Goal: Task Accomplishment & Management: Contribute content

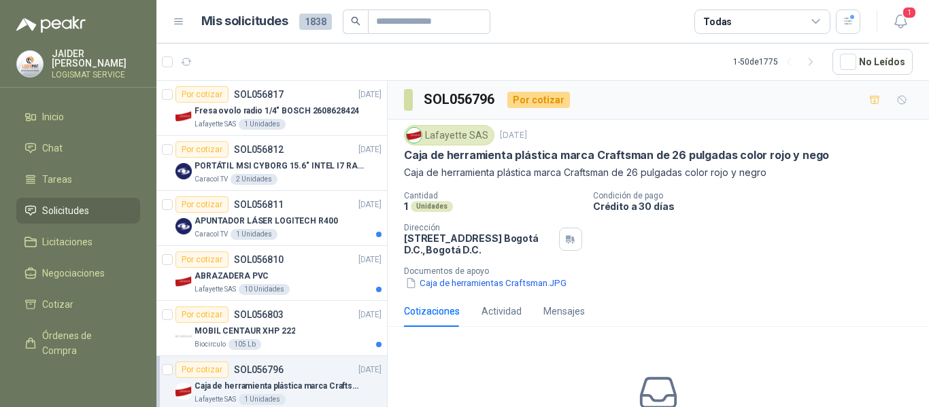
click at [87, 111] on li "Inicio" at bounding box center [77, 117] width 107 height 15
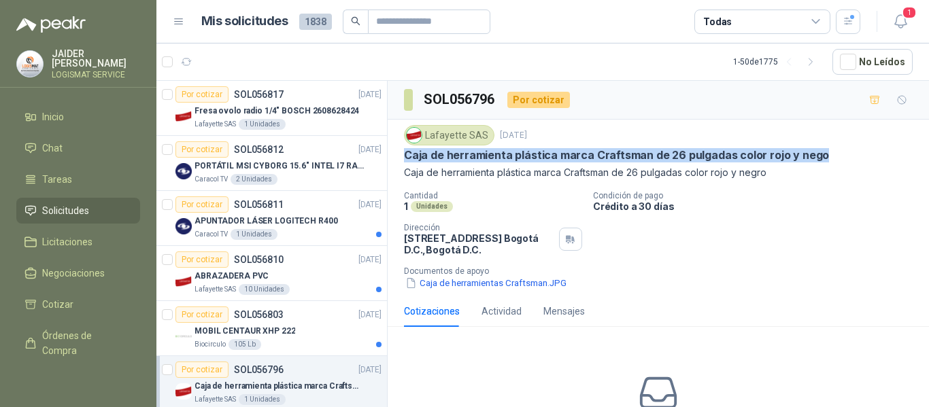
scroll to position [175, 0]
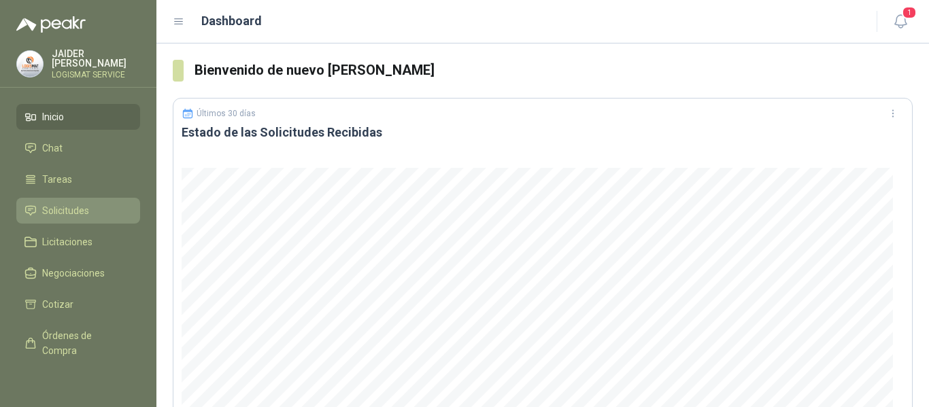
click at [103, 205] on li "Solicitudes" at bounding box center [77, 210] width 107 height 15
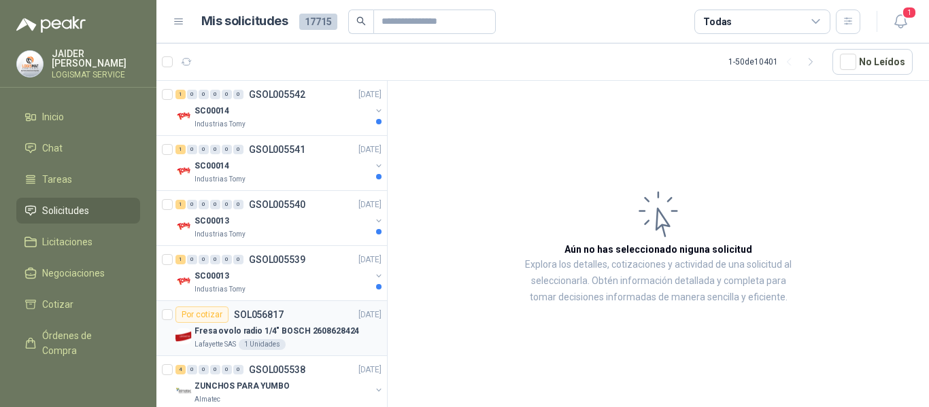
click at [289, 335] on p "Fresa ovolo radio 1/4" BOSCH 2608628424" at bounding box center [277, 331] width 165 height 13
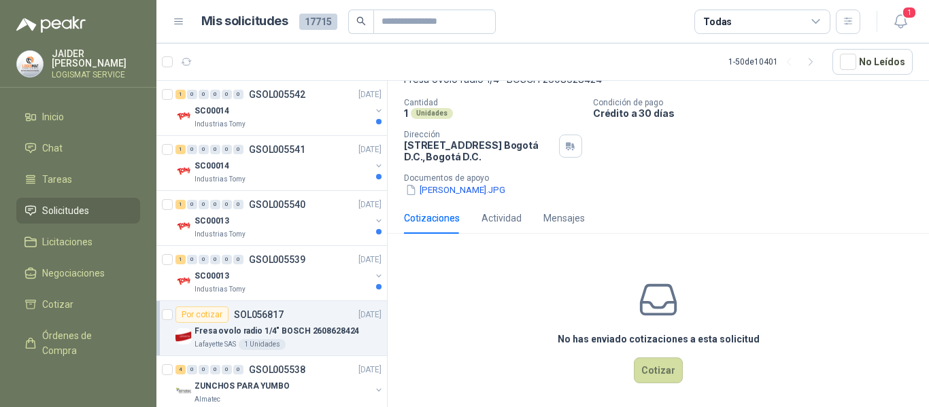
scroll to position [99, 0]
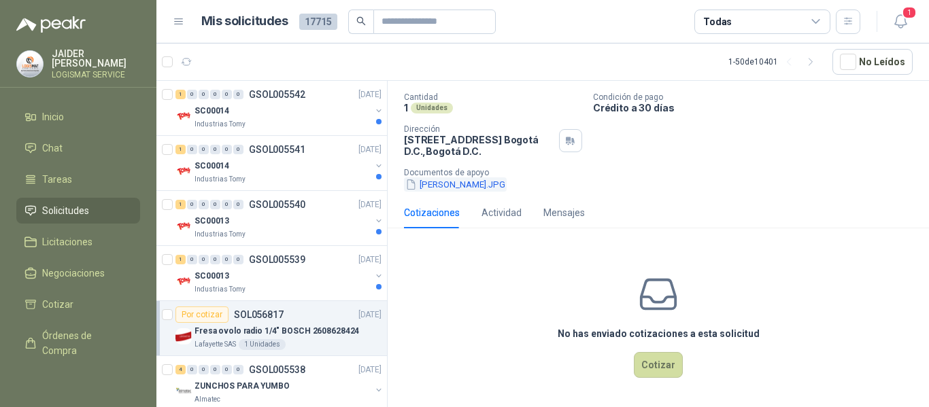
click at [448, 187] on button "[PERSON_NAME].JPG" at bounding box center [455, 185] width 103 height 14
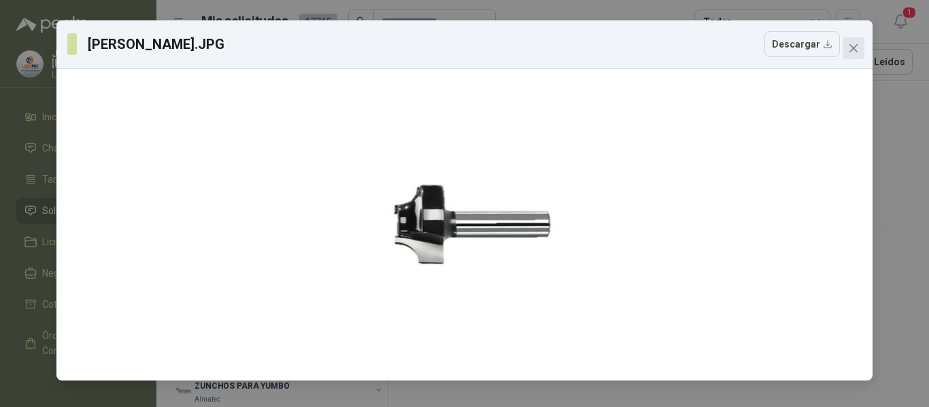
click at [854, 50] on icon "close" at bounding box center [853, 48] width 11 height 11
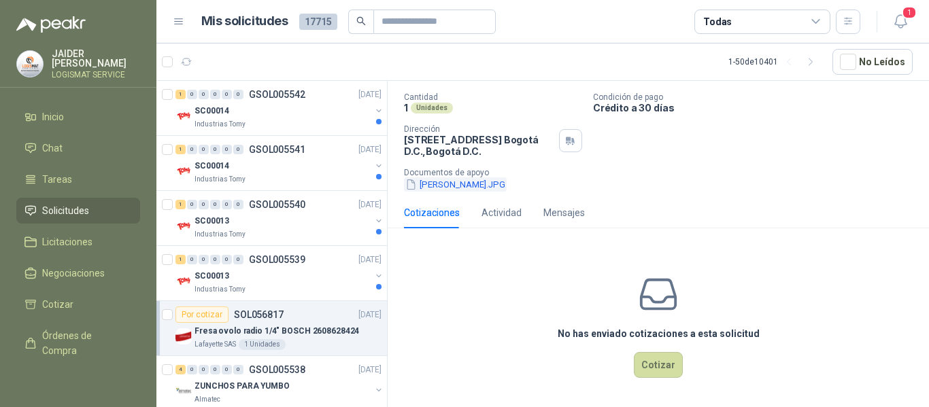
click at [438, 184] on button "[PERSON_NAME].JPG" at bounding box center [455, 185] width 103 height 14
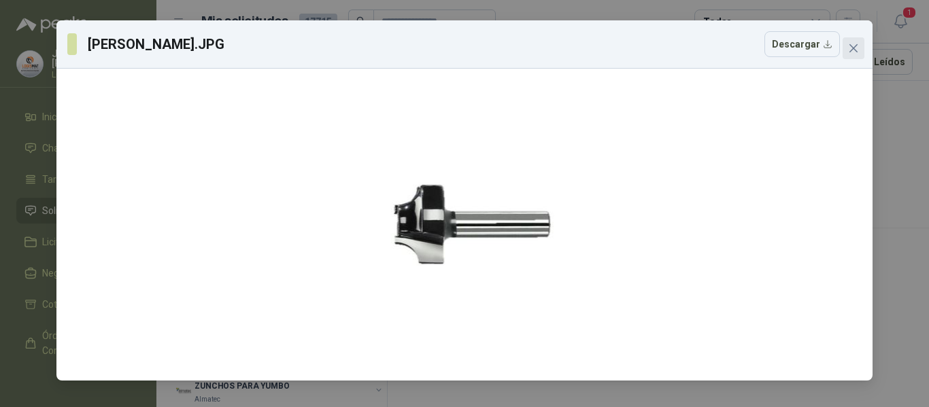
click at [854, 46] on icon "close" at bounding box center [853, 48] width 11 height 11
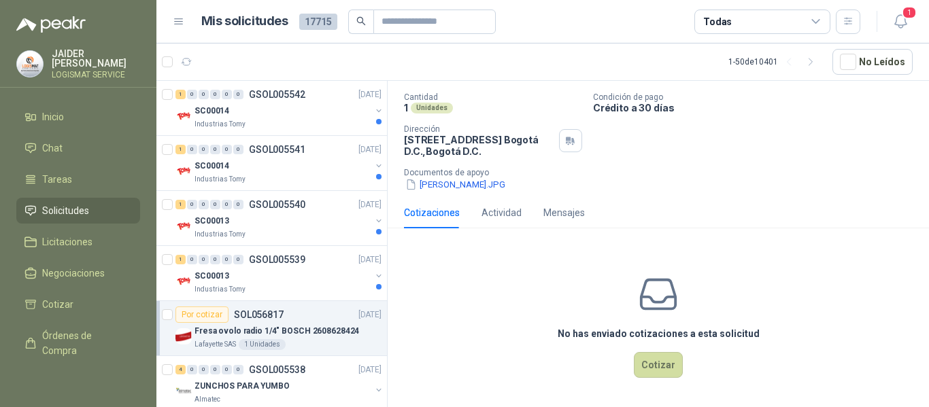
click at [429, 288] on div "No has enviado cotizaciones a esta solicitud Cotizar" at bounding box center [658, 325] width 541 height 173
click at [646, 371] on button "Cotizar" at bounding box center [658, 365] width 49 height 26
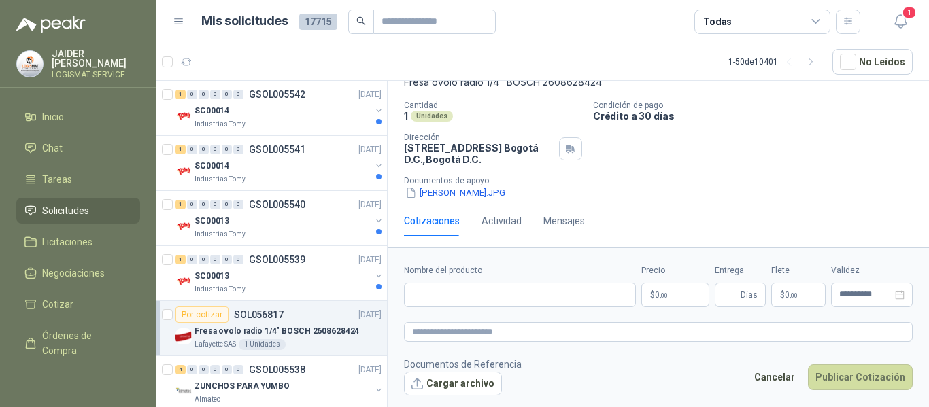
scroll to position [90, 0]
click at [529, 295] on input "Nombre del producto" at bounding box center [520, 295] width 232 height 24
type input "*"
paste input "**********"
type input "**********"
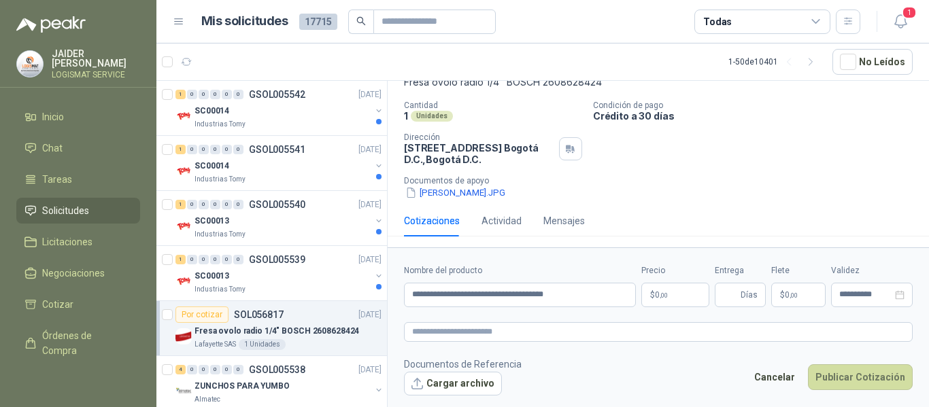
click at [659, 288] on body "[PERSON_NAME] LOGISMAT SERVICE Inicio Chat Tareas Solicitudes Licitaciones Nego…" at bounding box center [464, 203] width 929 height 407
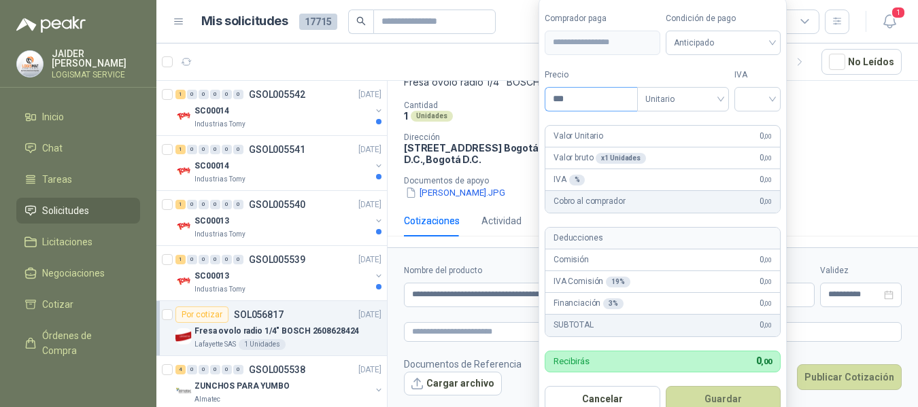
click at [618, 103] on input "***" at bounding box center [592, 99] width 92 height 23
type input "*********"
click at [765, 99] on input "search" at bounding box center [758, 98] width 30 height 20
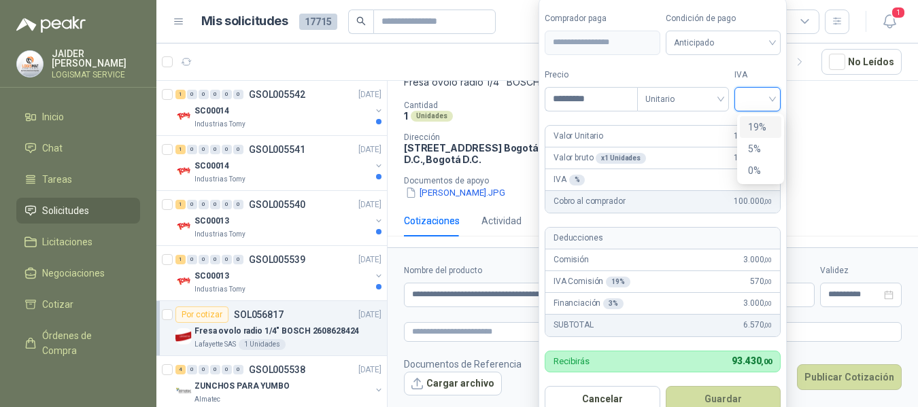
click at [760, 131] on div "19%" at bounding box center [760, 127] width 25 height 15
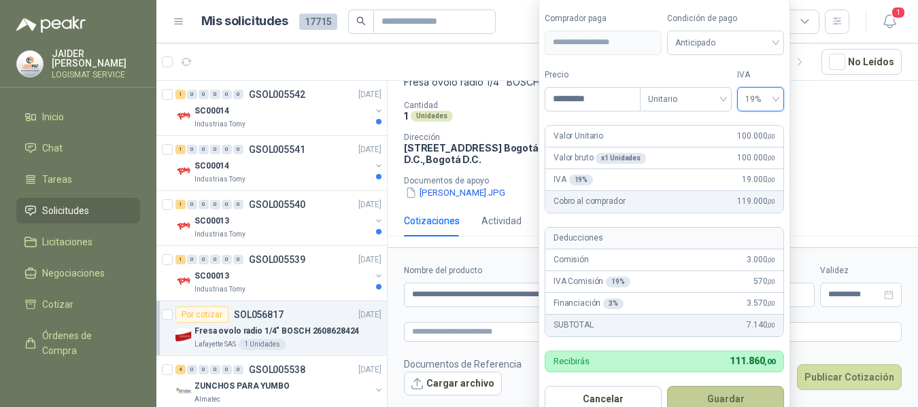
click at [740, 390] on button "Guardar" at bounding box center [725, 399] width 117 height 26
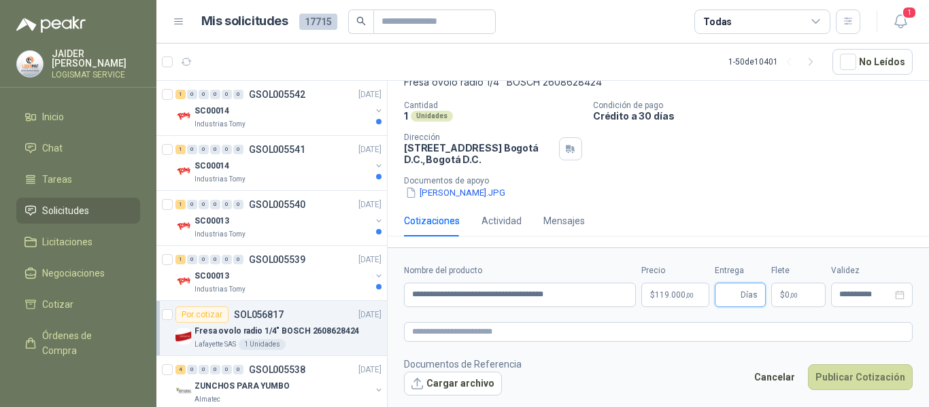
click at [736, 299] on input "Entrega" at bounding box center [730, 295] width 15 height 23
type input "*"
click at [837, 373] on button "Publicar Cotización" at bounding box center [860, 378] width 105 height 26
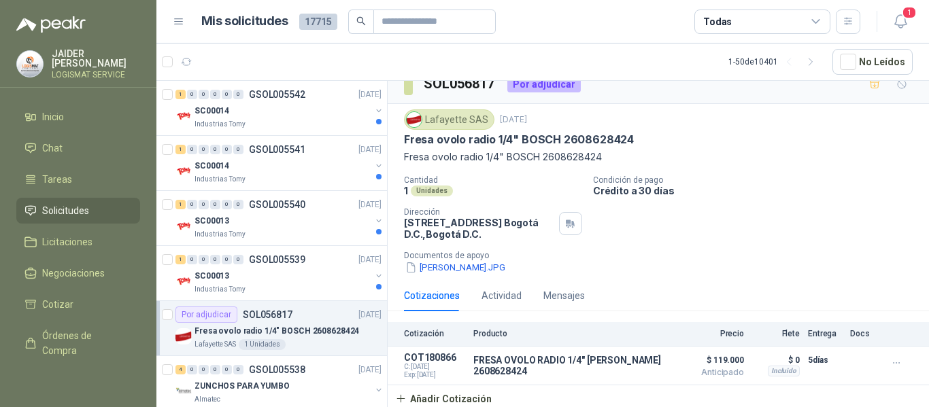
scroll to position [16, 0]
click at [313, 277] on div "SC00013" at bounding box center [283, 276] width 176 height 16
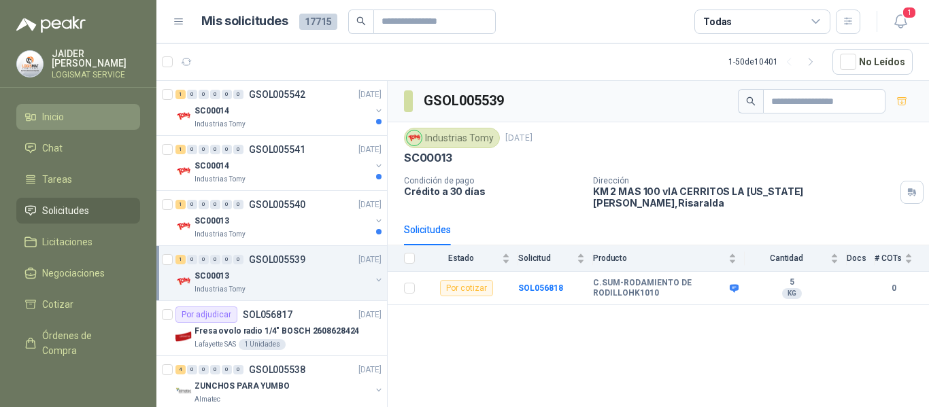
click at [77, 111] on li "Inicio" at bounding box center [77, 117] width 107 height 15
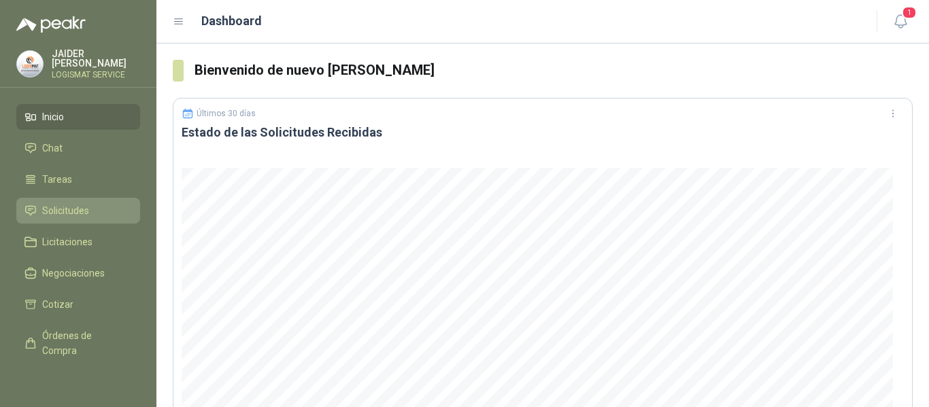
click at [97, 210] on li "Solicitudes" at bounding box center [77, 210] width 107 height 15
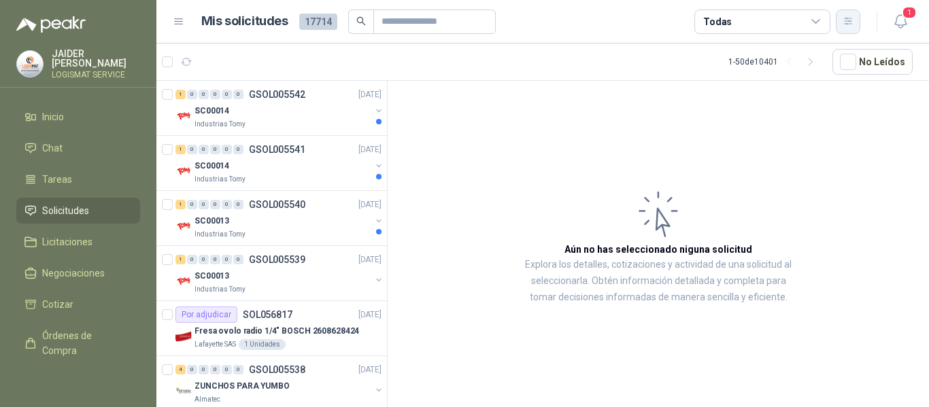
click at [850, 19] on icon "button" at bounding box center [849, 22] width 12 height 12
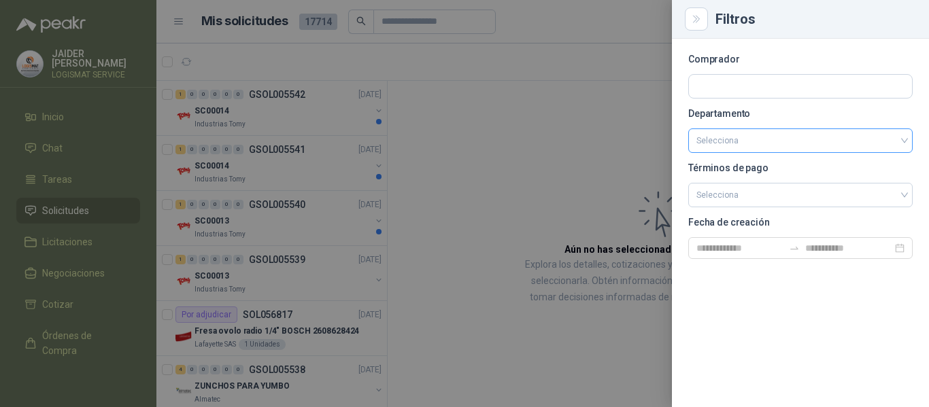
click at [785, 141] on input "search" at bounding box center [801, 140] width 208 height 23
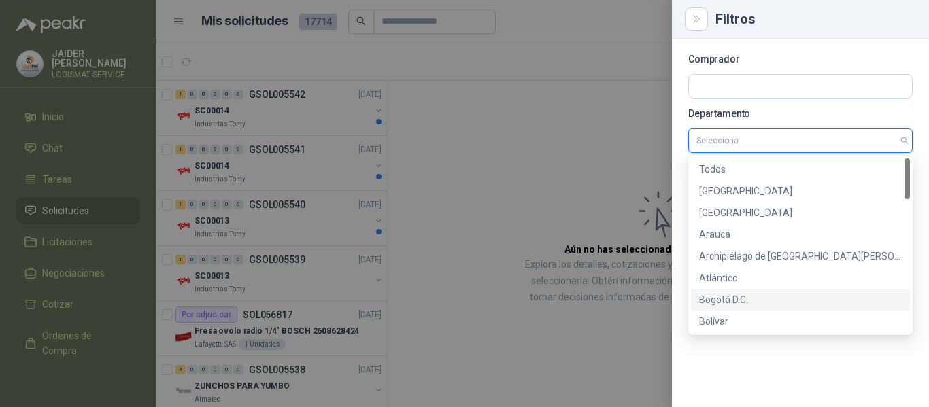
click at [726, 301] on div "Bogotá D.C." at bounding box center [800, 299] width 203 height 15
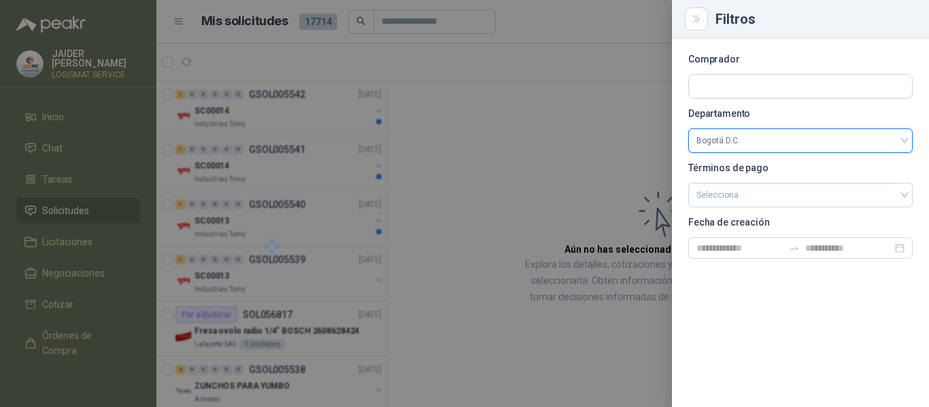
click at [515, 177] on div at bounding box center [464, 203] width 929 height 407
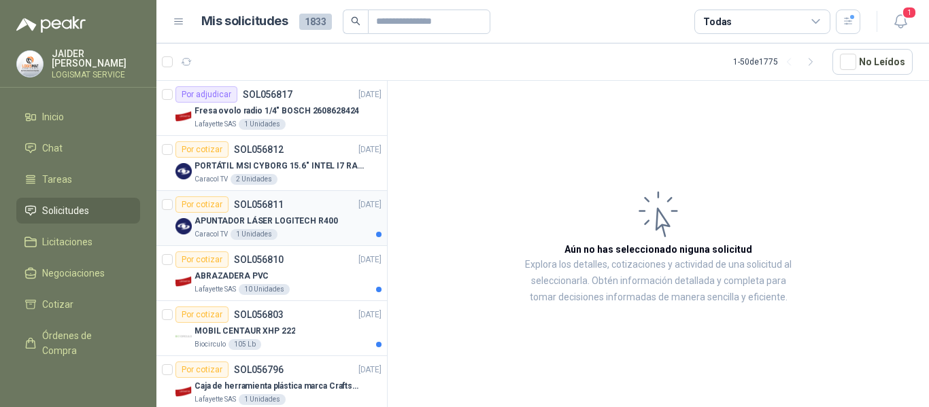
click at [310, 229] on div "APUNTADOR LÁSER LOGITECH R400" at bounding box center [288, 221] width 187 height 16
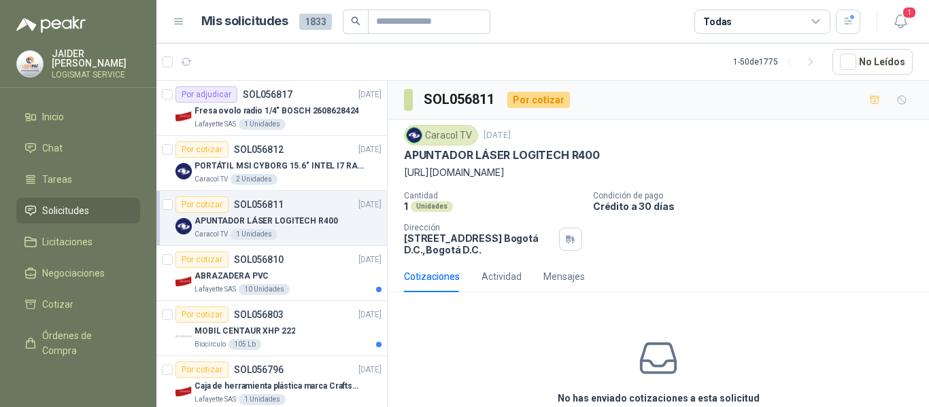
drag, startPoint x: 768, startPoint y: 193, endPoint x: 391, endPoint y: 168, distance: 377.7
click at [391, 168] on div "Caracol TV [DATE] APUNTADOR LÁSER LOGITECH R400 [URL][DOMAIN_NAME] Cantidad 1 U…" at bounding box center [658, 190] width 541 height 141
copy p "[URL][DOMAIN_NAME]"
click at [299, 216] on p "APUNTADOR LÁSER LOGITECH R400" at bounding box center [267, 221] width 144 height 13
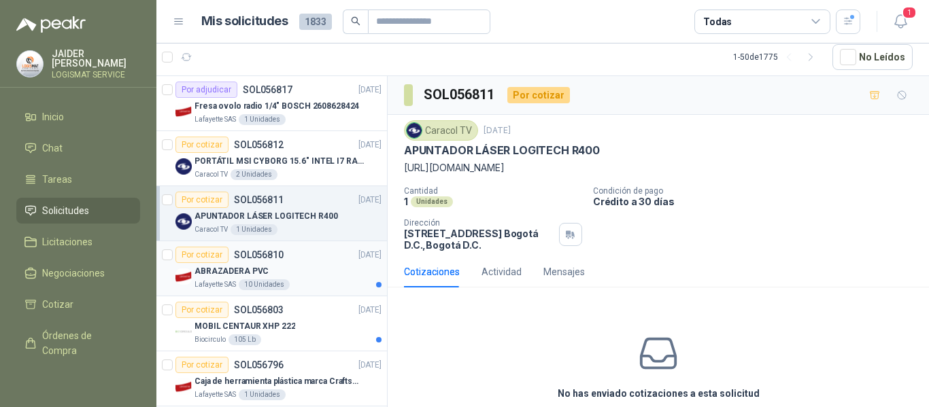
click at [303, 275] on div "ABRAZADERA PVC" at bounding box center [288, 271] width 187 height 16
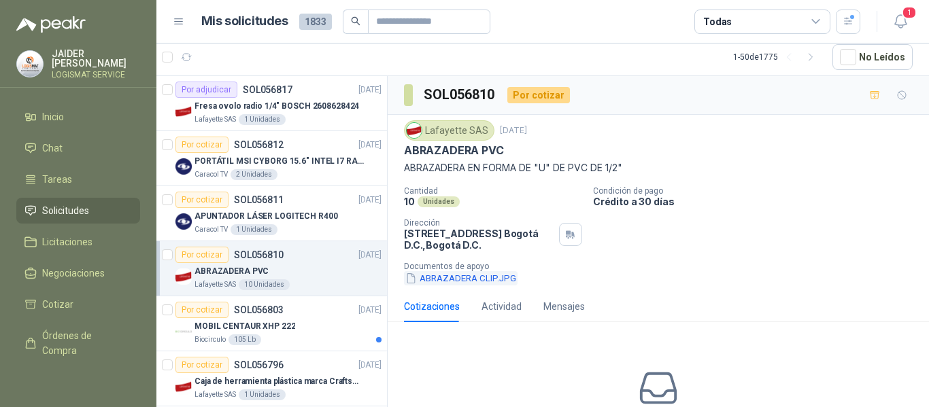
click at [486, 278] on button "ABRAZADERA CLIP.JPG" at bounding box center [461, 278] width 114 height 14
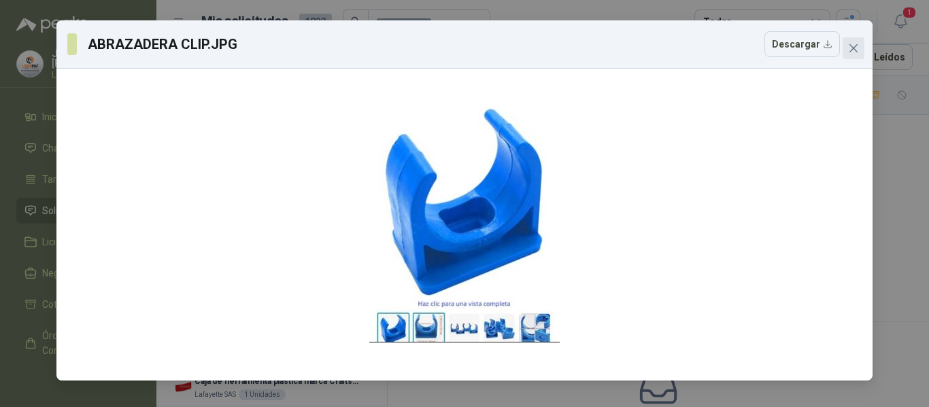
click at [854, 48] on icon "close" at bounding box center [854, 48] width 8 height 8
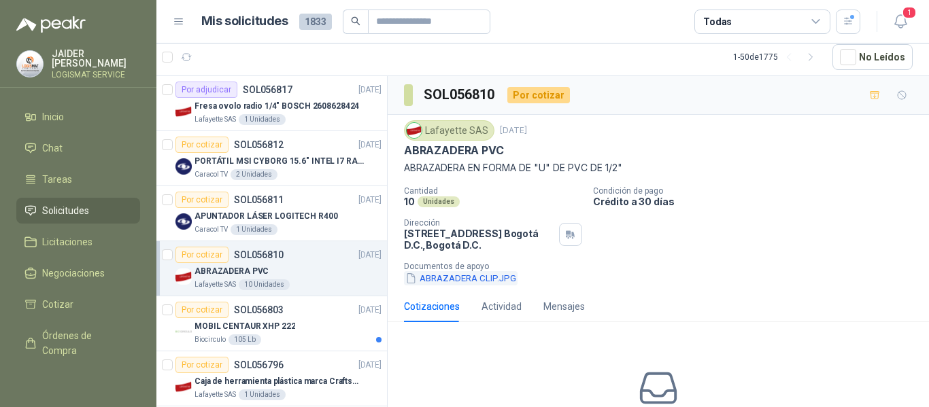
click at [474, 273] on button "ABRAZADERA CLIP.JPG" at bounding box center [461, 278] width 114 height 14
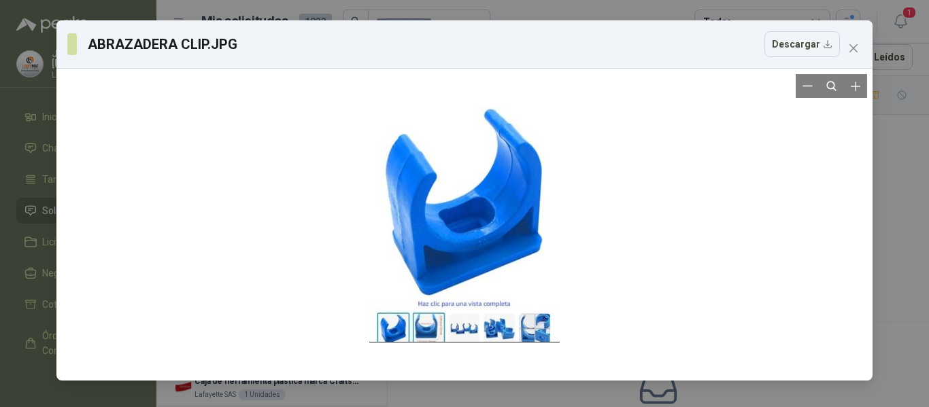
click at [473, 343] on div at bounding box center [464, 224] width 190 height 301
click at [858, 90] on icon "Zoom in" at bounding box center [856, 87] width 14 height 14
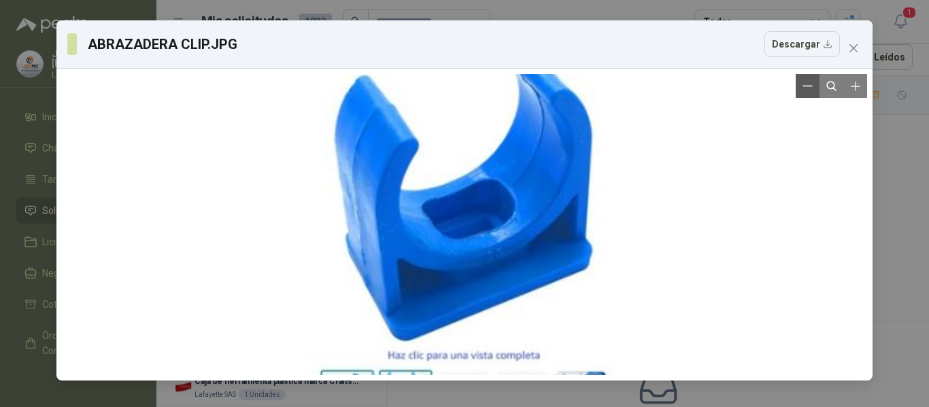
click at [810, 84] on icon "Zoom out" at bounding box center [808, 86] width 10 height 10
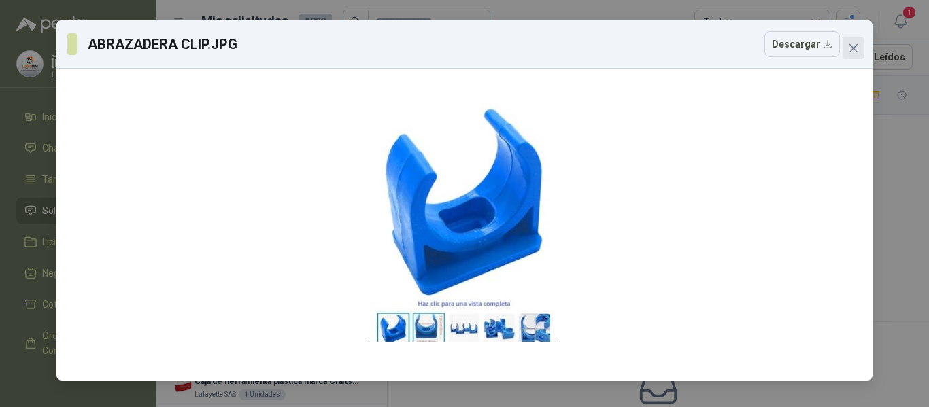
click at [857, 46] on icon "close" at bounding box center [854, 48] width 8 height 8
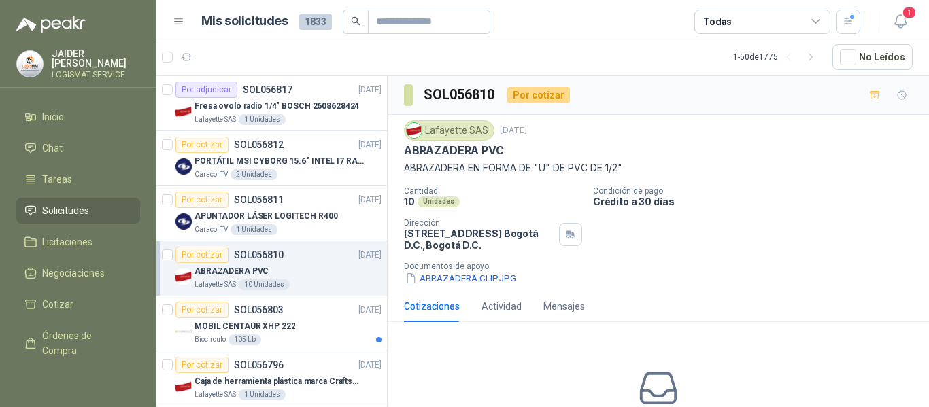
click at [488, 286] on div "Lafayette SAS [DATE] ABRAZADERA PVC ABRAZADERA EN FORMA DE "U" DE PVC DE 1/2" C…" at bounding box center [658, 203] width 541 height 176
click at [484, 272] on button "ABRAZADERA CLIP.JPG" at bounding box center [461, 278] width 114 height 14
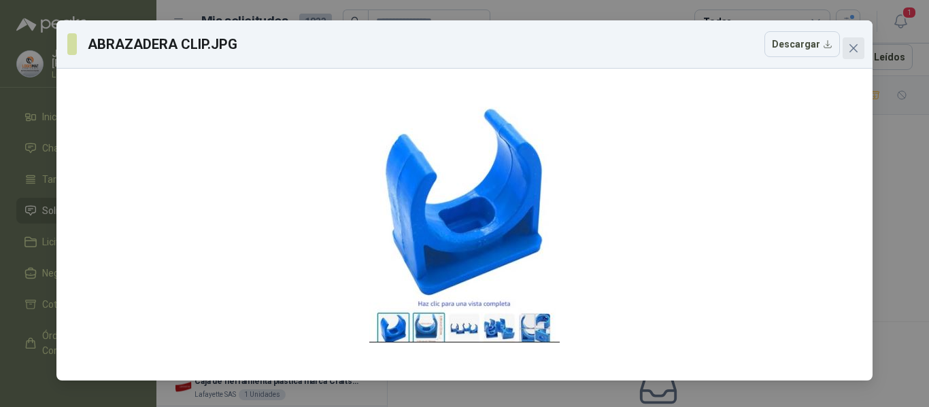
click at [851, 44] on icon "close" at bounding box center [853, 48] width 11 height 11
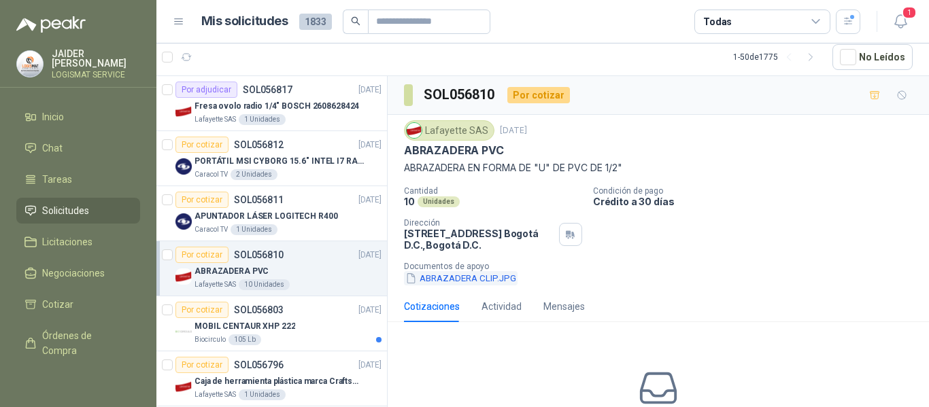
click at [478, 280] on button "ABRAZADERA CLIP.JPG" at bounding box center [461, 278] width 114 height 14
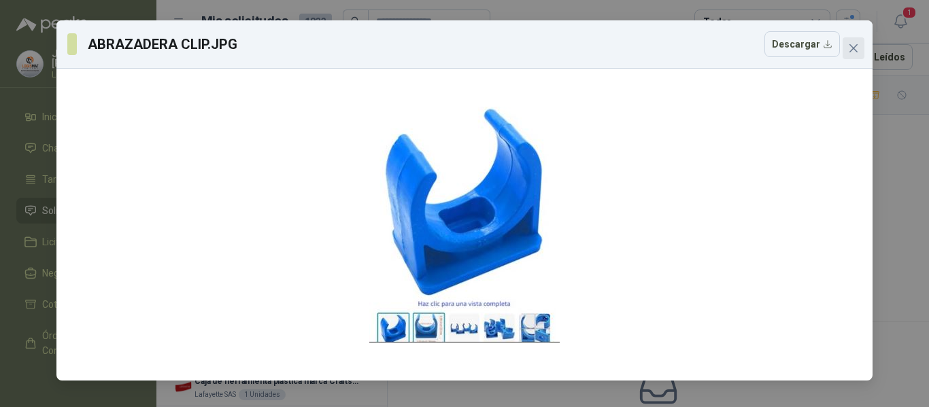
click at [852, 52] on icon "close" at bounding box center [853, 48] width 11 height 11
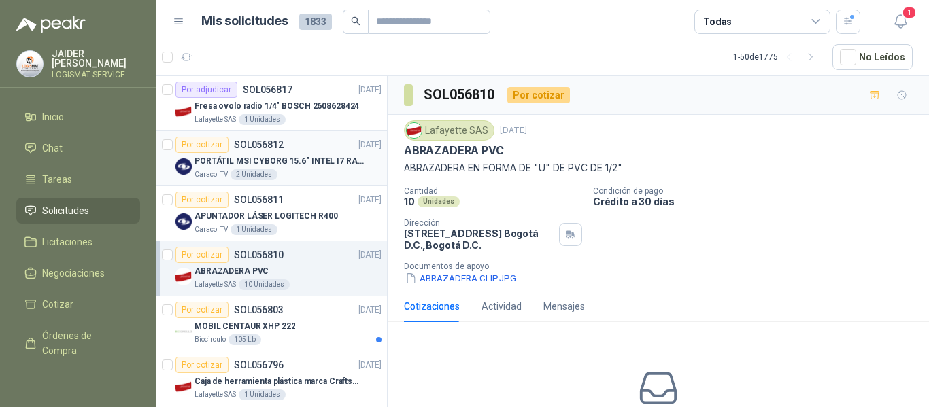
click at [298, 167] on p "PORTÁTIL MSI CYBORG 15.6" INTEL I7 RAM 32GB - 1 TB / Nvidia GeForce RTX 4050" at bounding box center [279, 161] width 169 height 13
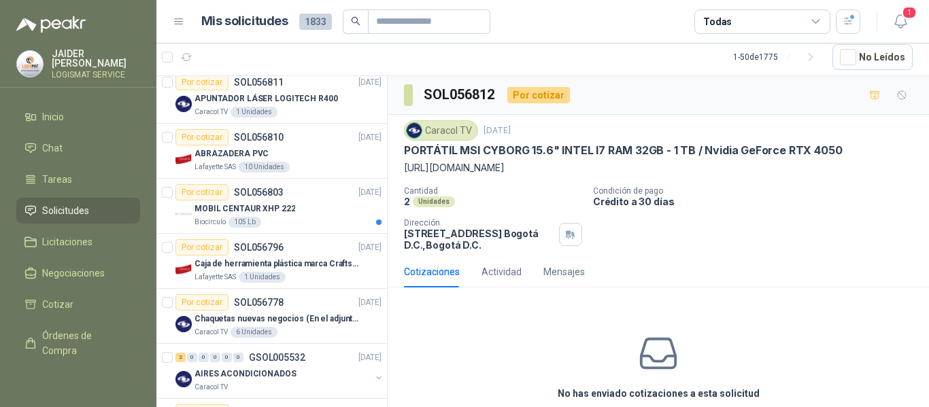
scroll to position [124, 0]
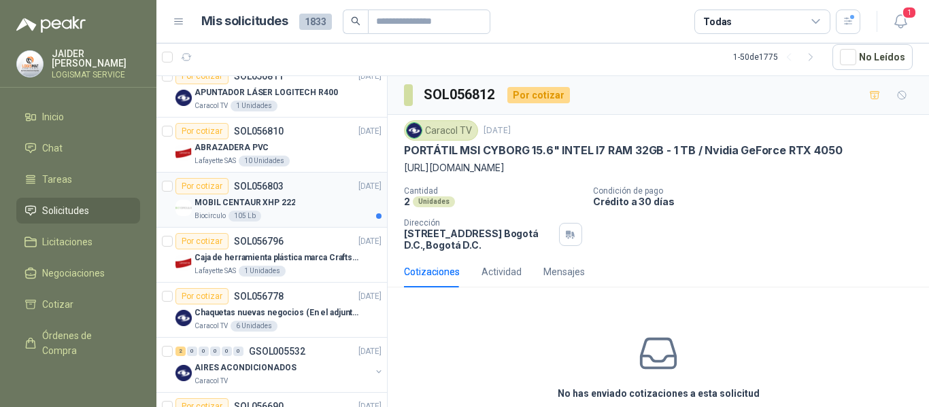
click at [301, 208] on div "MOBIL CENTAUR XHP 222" at bounding box center [288, 203] width 187 height 16
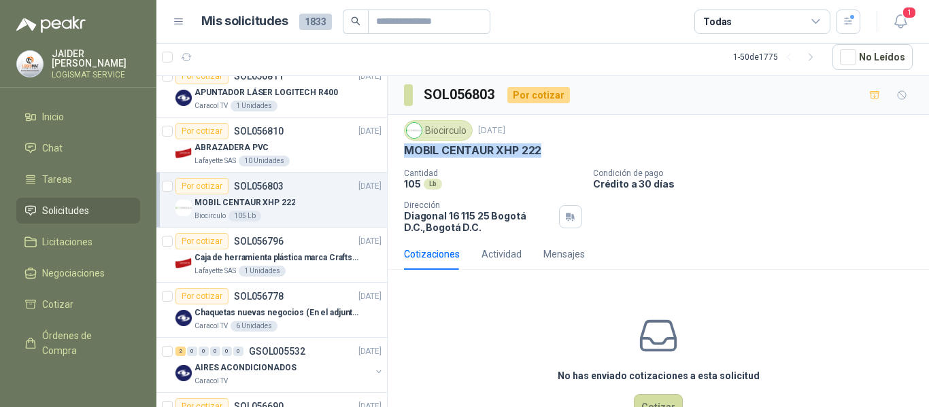
drag, startPoint x: 544, startPoint y: 151, endPoint x: 399, endPoint y: 157, distance: 144.3
click at [399, 157] on div "Biocirculo [DATE] MOBIL CENTAUR XHP 222 Cantidad 105 Lb Condición de pago Crédi…" at bounding box center [658, 177] width 541 height 124
copy p "MOBIL CENTAUR XHP 222"
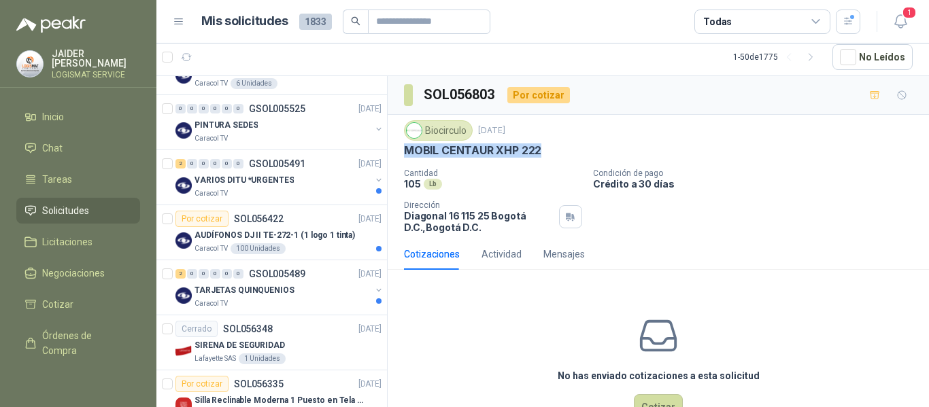
scroll to position [488, 0]
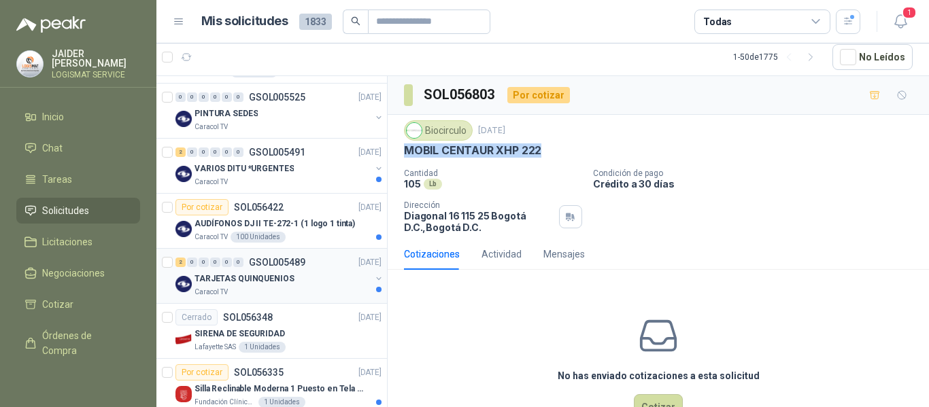
click at [317, 267] on div "2 0 0 0 0 0 GSOL005489 [DATE]" at bounding box center [279, 262] width 209 height 16
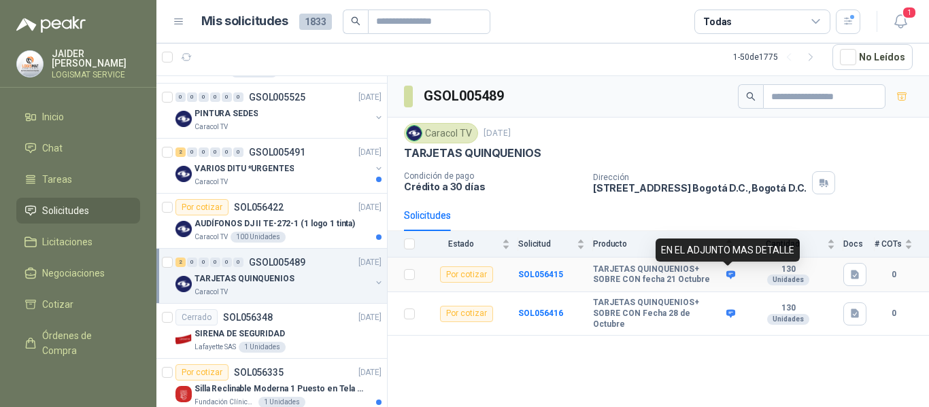
click at [731, 275] on icon at bounding box center [730, 275] width 9 height 8
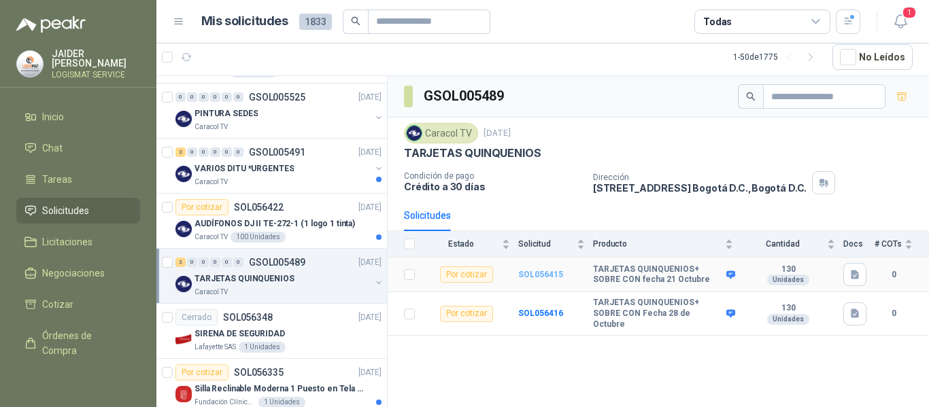
click at [536, 272] on b "SOL056415" at bounding box center [540, 275] width 45 height 10
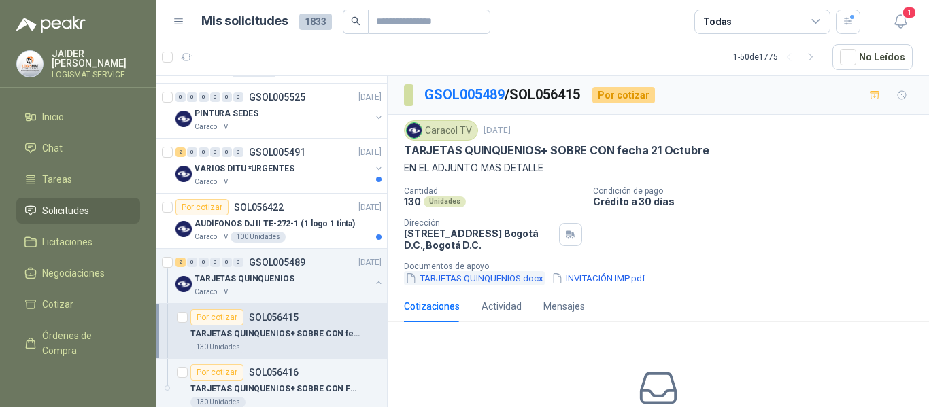
click at [489, 277] on button "TARJETAS QUINQUENIOS.docx" at bounding box center [474, 278] width 141 height 14
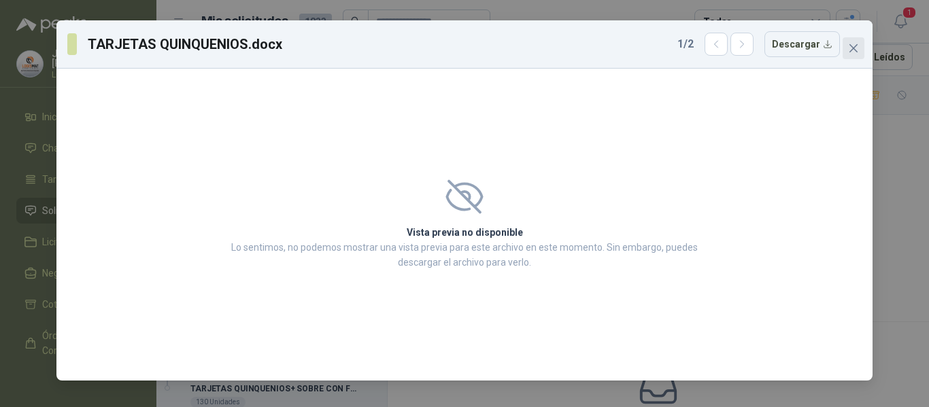
click at [855, 44] on icon "close" at bounding box center [853, 48] width 11 height 11
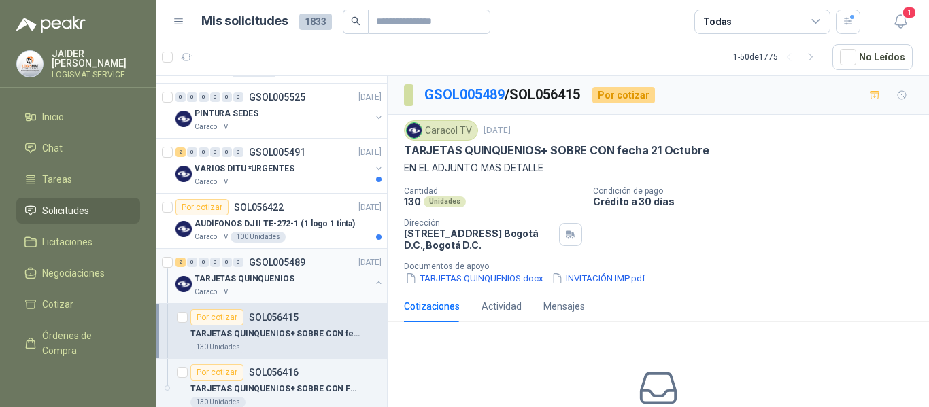
click at [288, 265] on p "GSOL005489" at bounding box center [277, 263] width 56 height 10
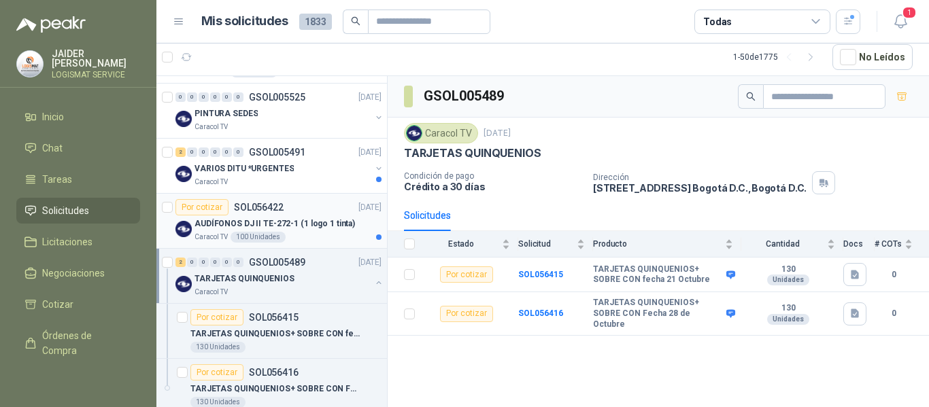
click at [318, 229] on p "AUDÍFONOS DJ II TE-272-1 (1 logo 1 tinta)" at bounding box center [275, 224] width 161 height 13
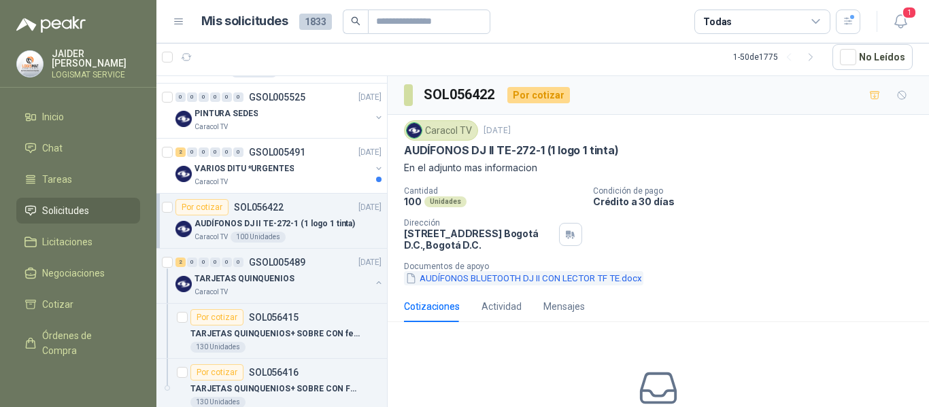
click at [512, 278] on button "AUDÍFONOS BLUETOOTH DJ II CON LECTOR TF TE.docx" at bounding box center [523, 278] width 239 height 14
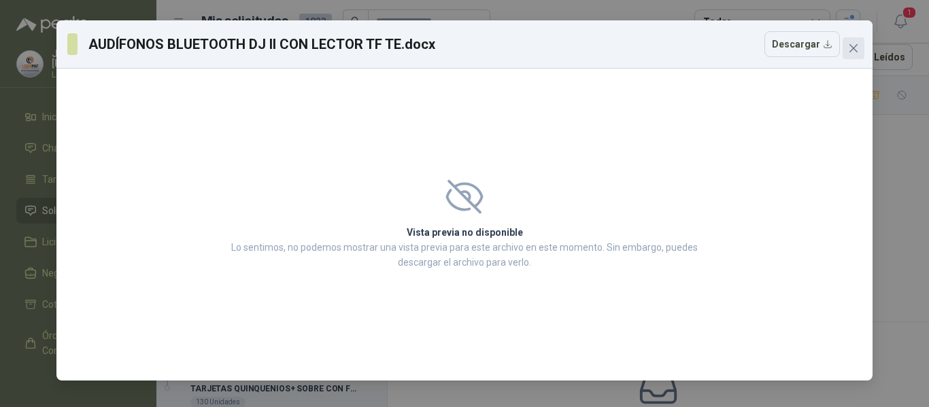
click at [846, 42] on button "Close" at bounding box center [854, 48] width 22 height 22
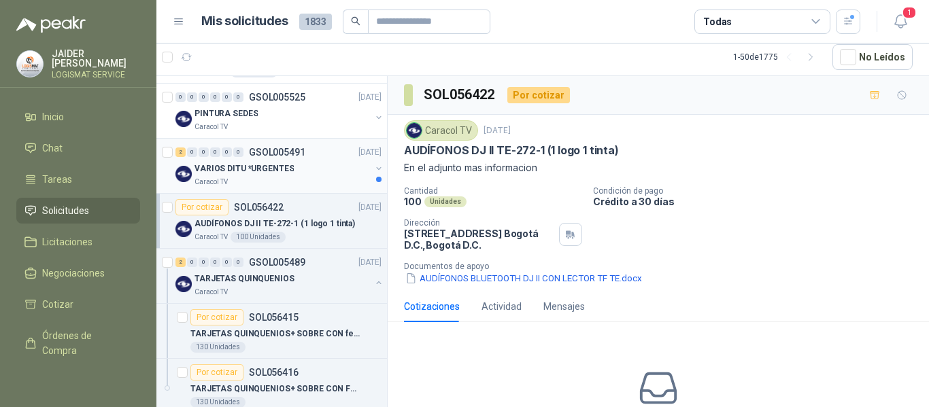
click at [288, 163] on p "VARIOS DITU *URGENTES" at bounding box center [244, 169] width 99 height 13
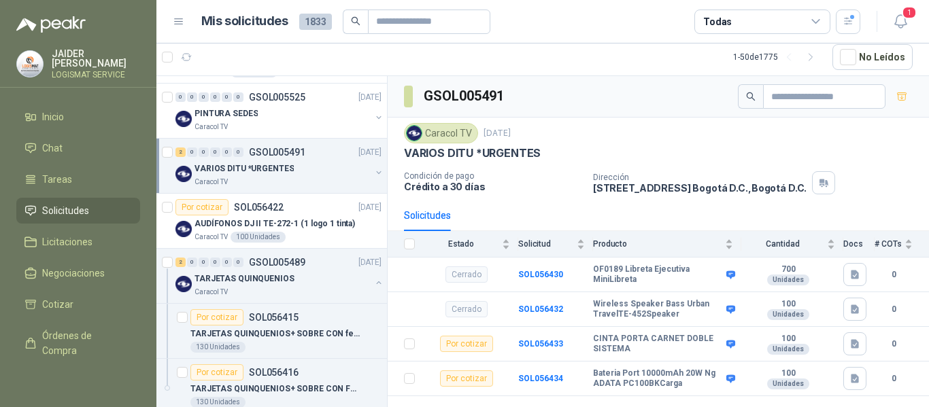
drag, startPoint x: 818, startPoint y: 220, endPoint x: 765, endPoint y: 221, distance: 53.8
click at [765, 221] on div "Solicitudes" at bounding box center [658, 215] width 509 height 31
click at [299, 287] on div "Caracol TV" at bounding box center [283, 292] width 176 height 11
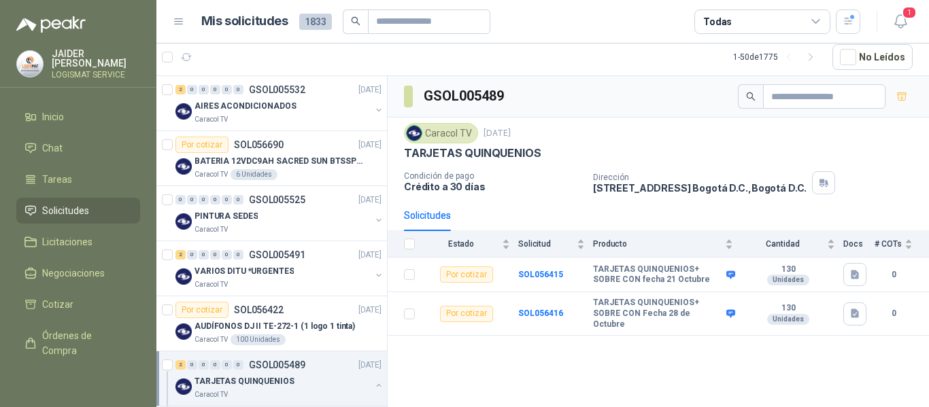
scroll to position [367, 0]
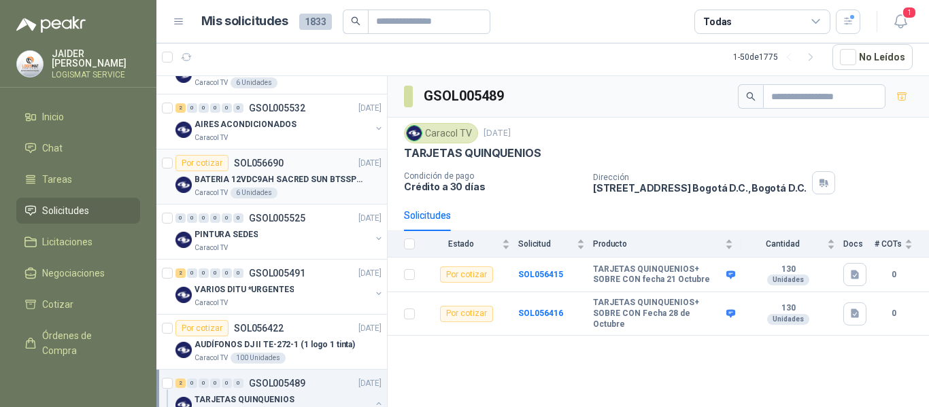
click at [314, 192] on div "Caracol TV 6 Unidades" at bounding box center [288, 193] width 187 height 11
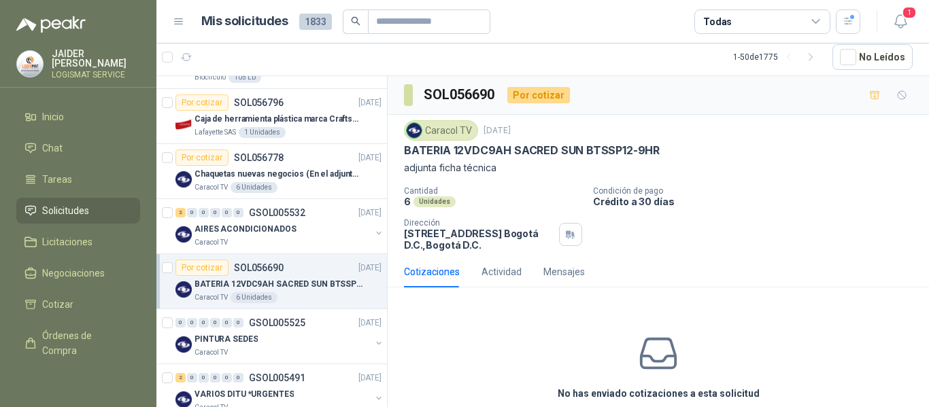
scroll to position [263, 0]
click at [277, 190] on div "Caracol TV 6 Unidades" at bounding box center [288, 187] width 187 height 11
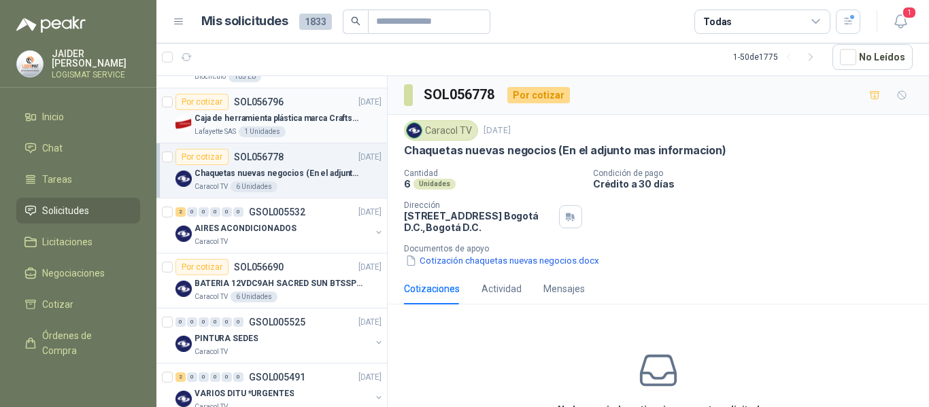
click at [297, 129] on div "Lafayette SAS 1 Unidades" at bounding box center [288, 132] width 187 height 11
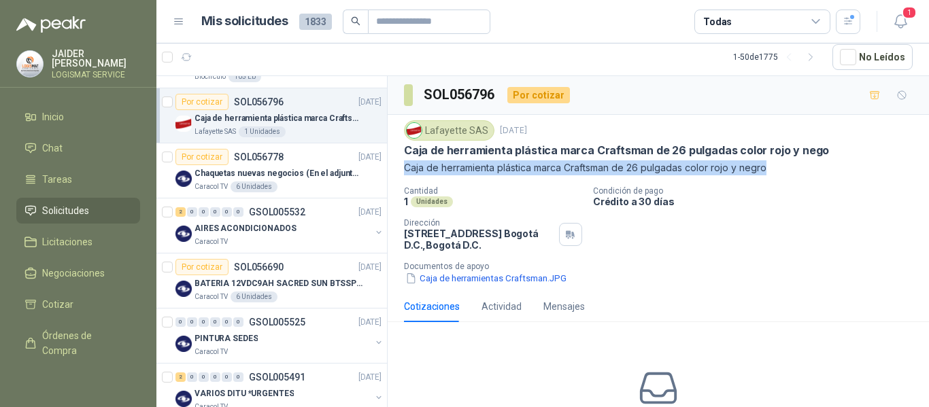
drag, startPoint x: 769, startPoint y: 166, endPoint x: 403, endPoint y: 170, distance: 366.0
click at [403, 170] on div "Lafayette SAS [DATE] Caja de herramienta plástica marca Craftsman de 26 pulgada…" at bounding box center [658, 203] width 541 height 176
copy p "Caja de herramienta plástica marca Craftsman de 26 pulgadas color rojo y negro"
click at [53, 114] on span "Inicio" at bounding box center [53, 117] width 22 height 15
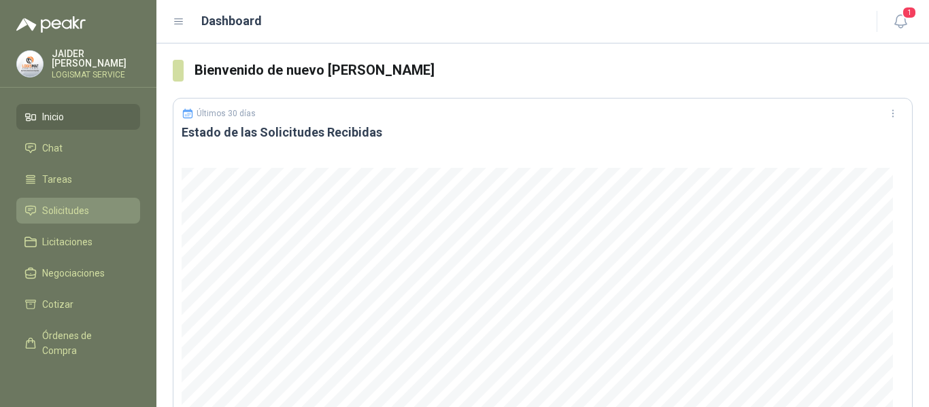
click at [61, 204] on span "Solicitudes" at bounding box center [65, 210] width 47 height 15
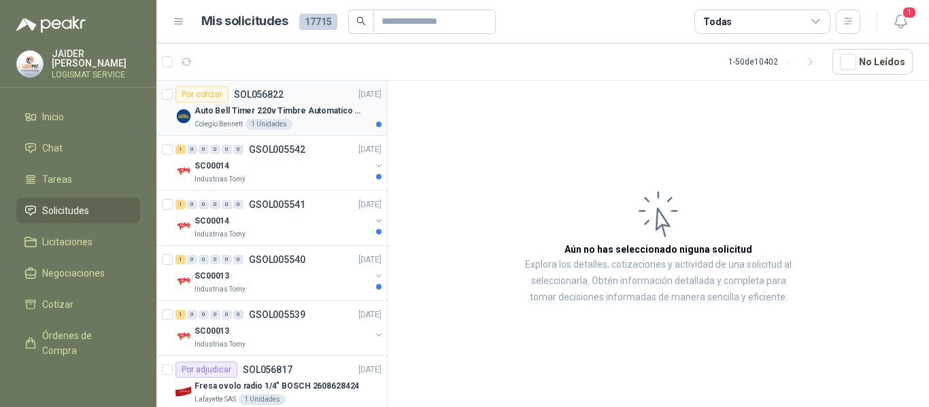
click at [322, 124] on div "Colegio [PERSON_NAME] 1 Unidades" at bounding box center [288, 124] width 187 height 11
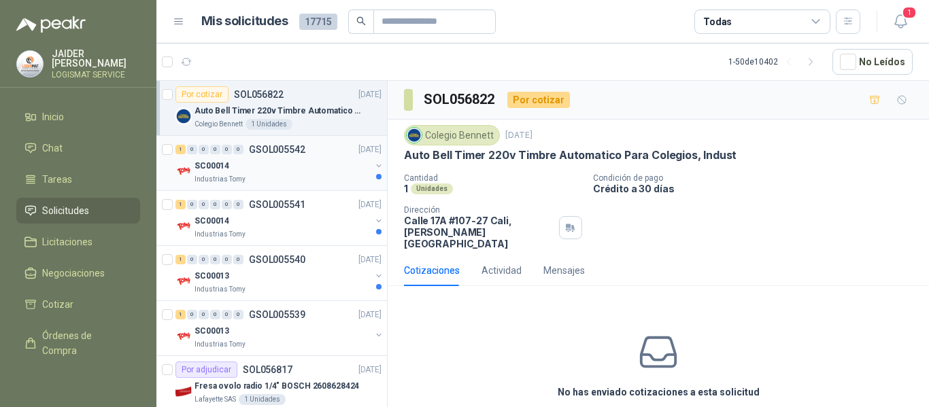
click at [312, 184] on div "Industrias Tomy" at bounding box center [283, 179] width 176 height 11
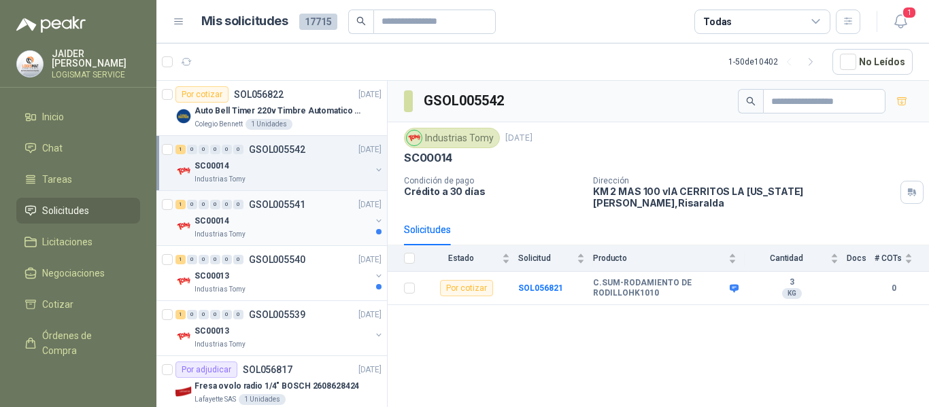
click at [318, 212] on div "1 0 0 0 0 0 GSOL005541 [DATE]" at bounding box center [279, 205] width 209 height 16
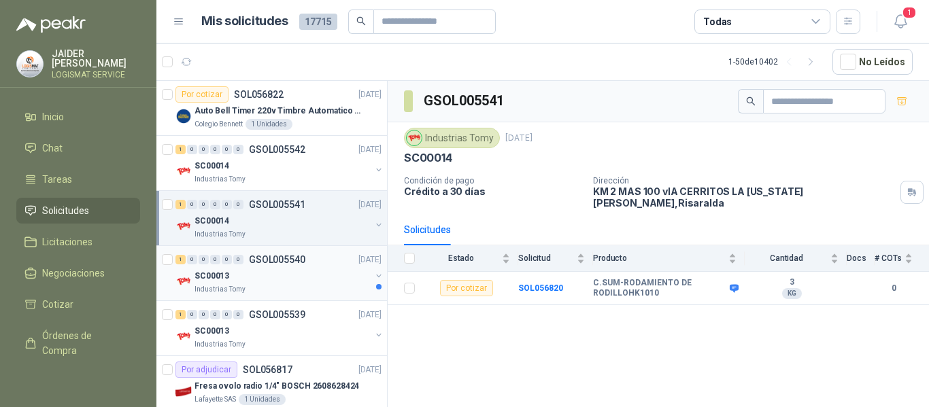
click at [275, 282] on div "SC00013" at bounding box center [283, 276] width 176 height 16
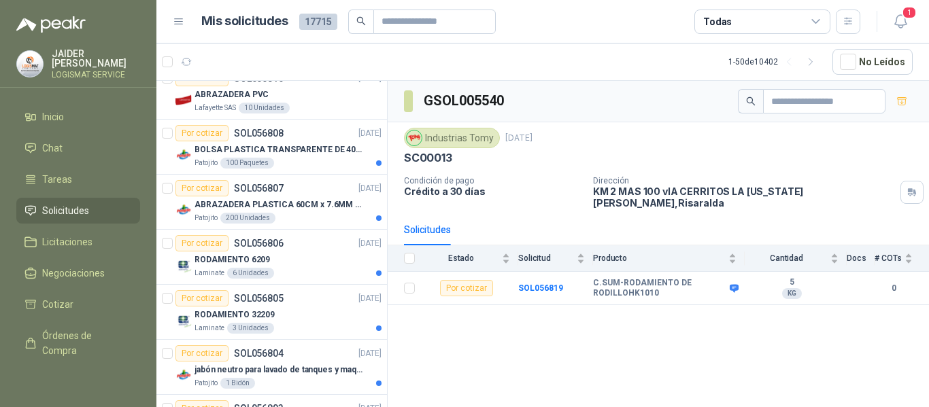
scroll to position [535, 0]
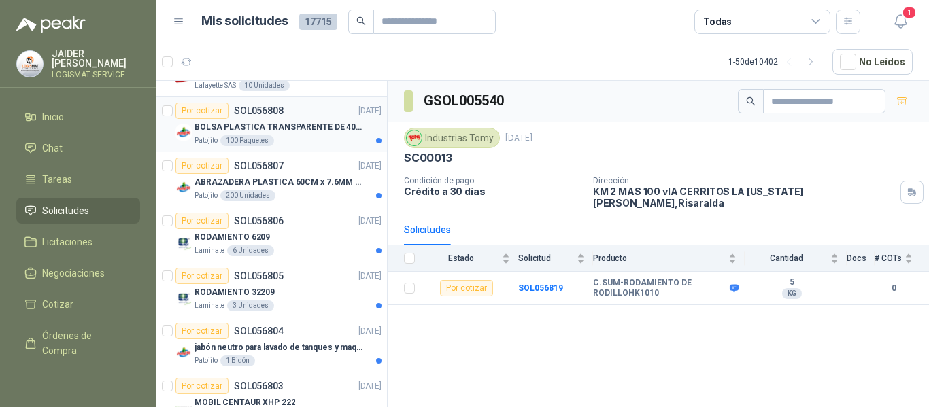
click at [305, 135] on div "Patojito 100 Paquetes" at bounding box center [288, 140] width 187 height 11
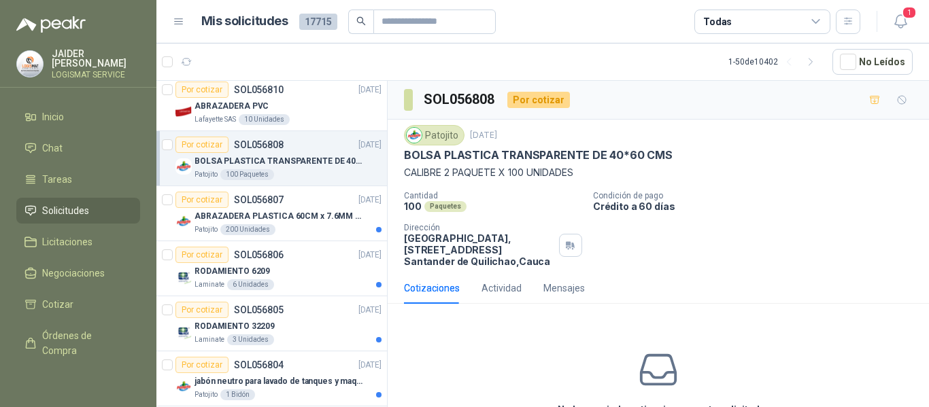
scroll to position [507, 0]
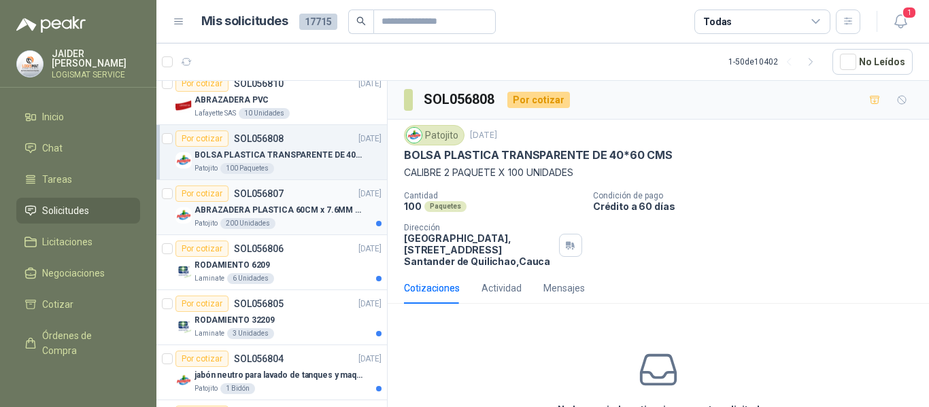
click at [294, 202] on div "ABRAZADERA PLASTICA 60CM x 7.6MM ANCHA" at bounding box center [288, 210] width 187 height 16
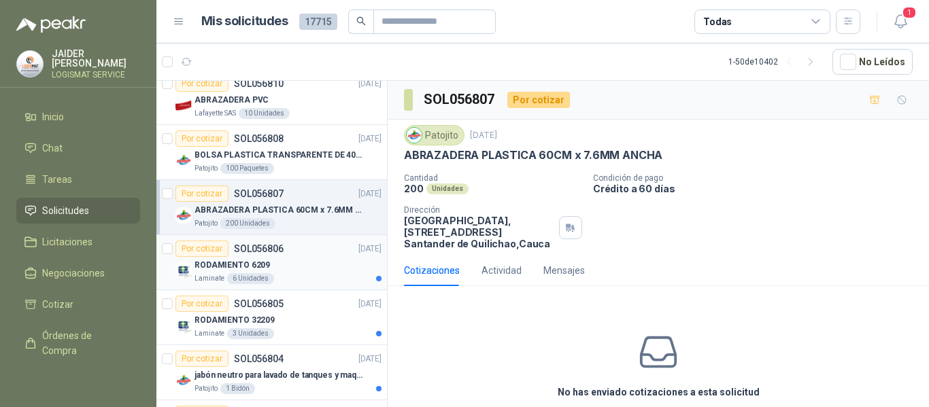
click at [310, 259] on div "RODAMIENTO 6209" at bounding box center [288, 265] width 187 height 16
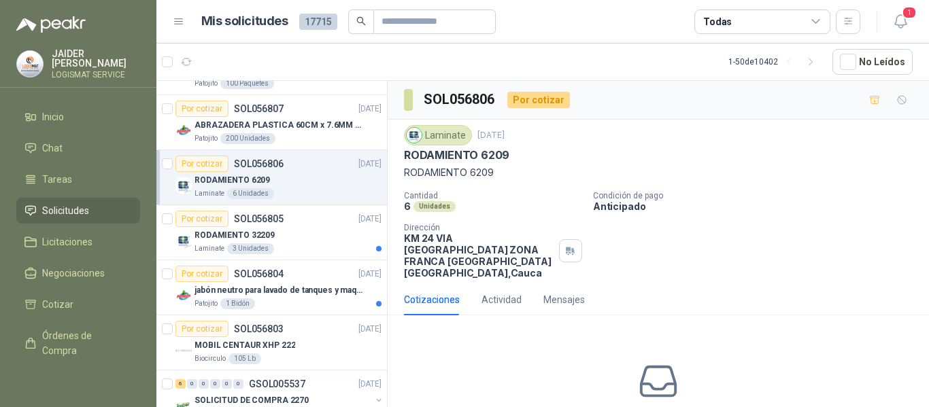
scroll to position [609, 0]
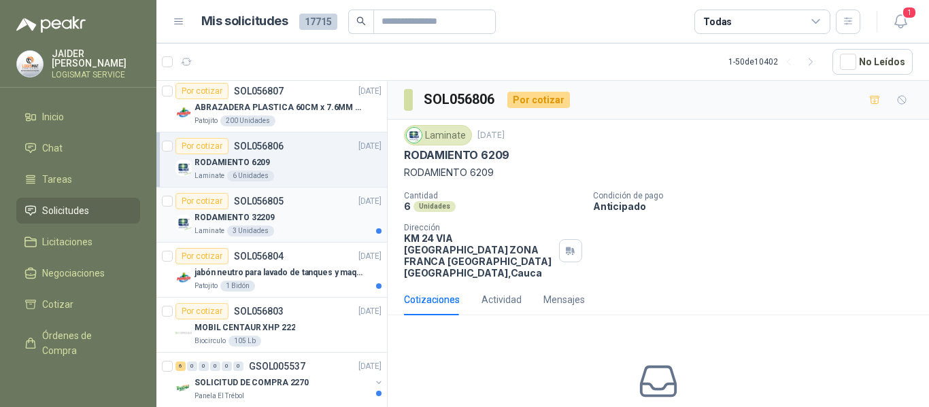
click at [312, 227] on div "Laminate 3 Unidades" at bounding box center [288, 231] width 187 height 11
click at [319, 171] on div "Laminate 6 Unidades" at bounding box center [288, 176] width 187 height 11
click at [322, 232] on div "Laminate 3 Unidades" at bounding box center [288, 231] width 187 height 11
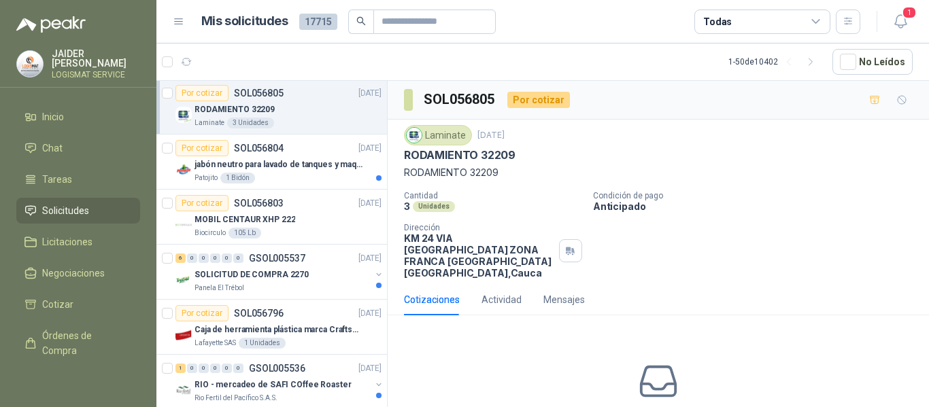
scroll to position [712, 0]
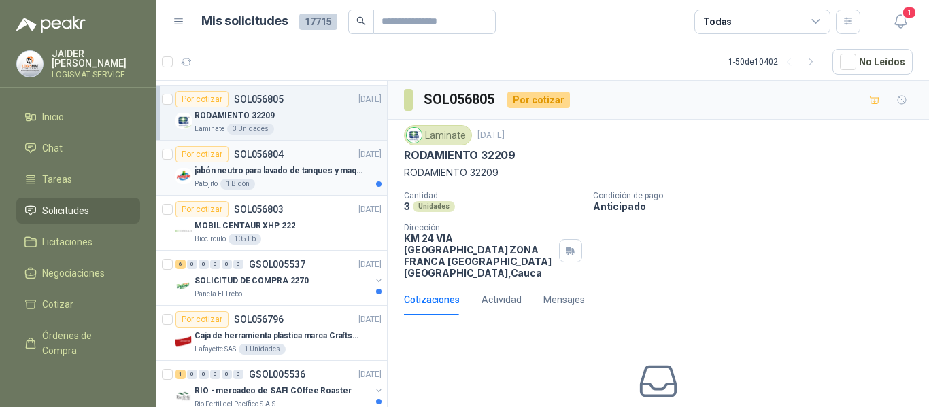
click at [270, 159] on p "SOL056804" at bounding box center [259, 155] width 50 height 10
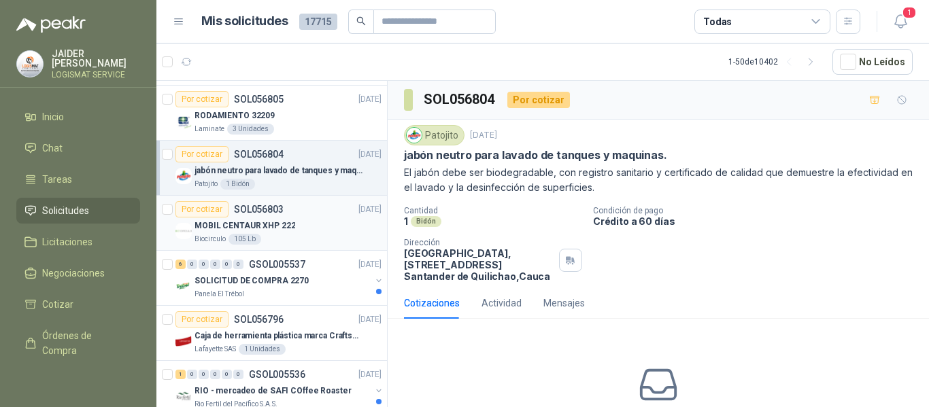
click at [306, 235] on div "Biocirculo 105 Lb" at bounding box center [288, 239] width 187 height 11
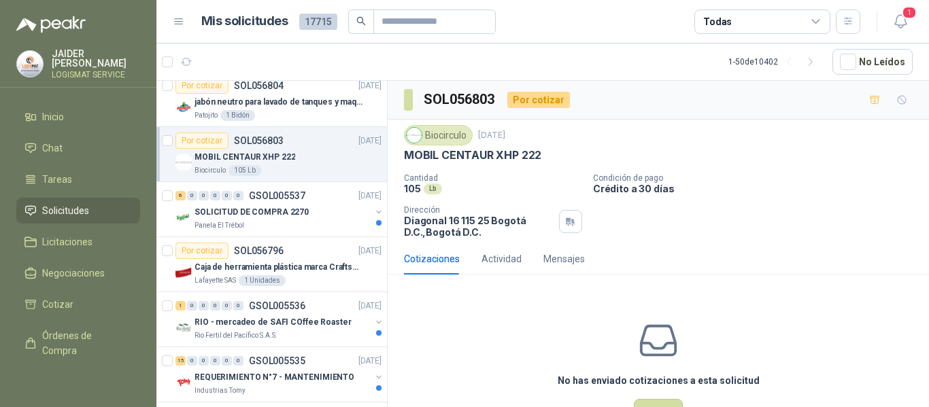
scroll to position [814, 0]
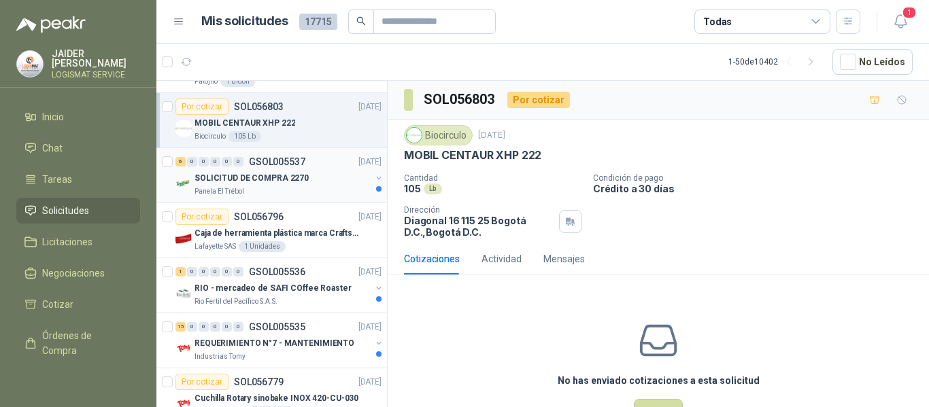
click at [314, 186] on div "Panela El Trébol" at bounding box center [283, 191] width 176 height 11
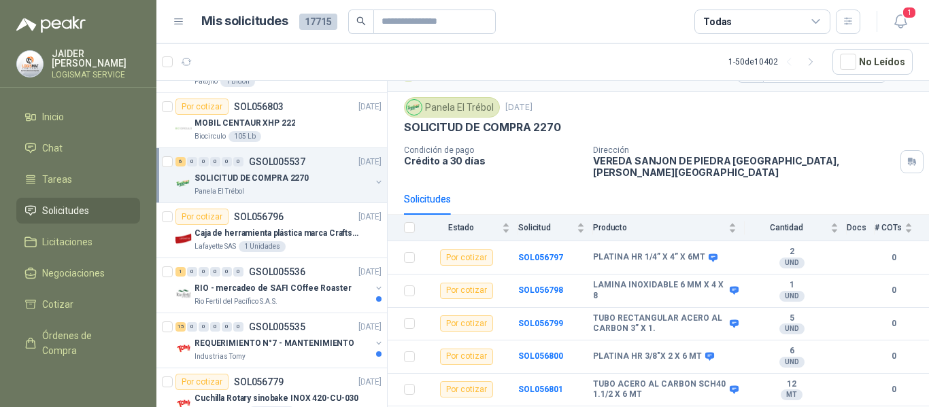
scroll to position [49, 0]
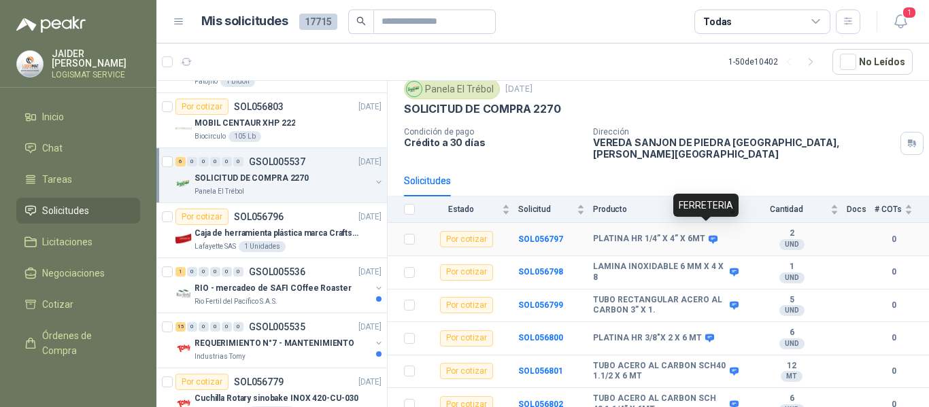
click at [709, 235] on icon at bounding box center [713, 239] width 9 height 8
click at [311, 241] on div "Lafayette SAS 1 Unidades" at bounding box center [288, 246] width 187 height 11
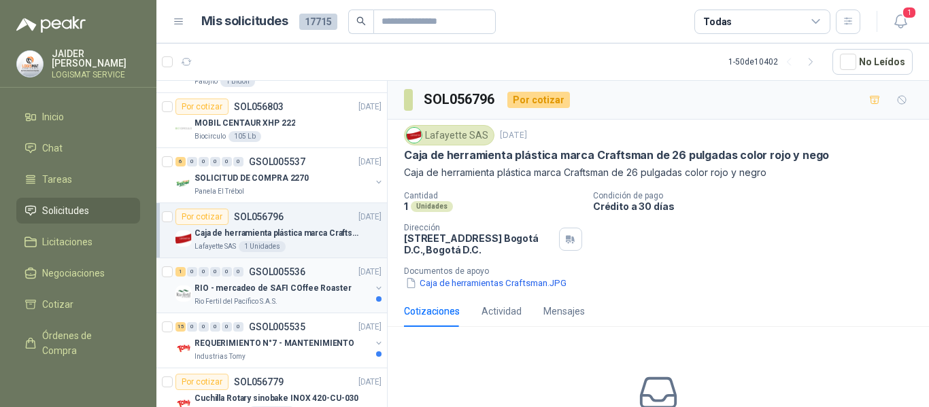
click at [321, 299] on div "Rio Fertil del Pacífico S.A.S." at bounding box center [283, 302] width 176 height 11
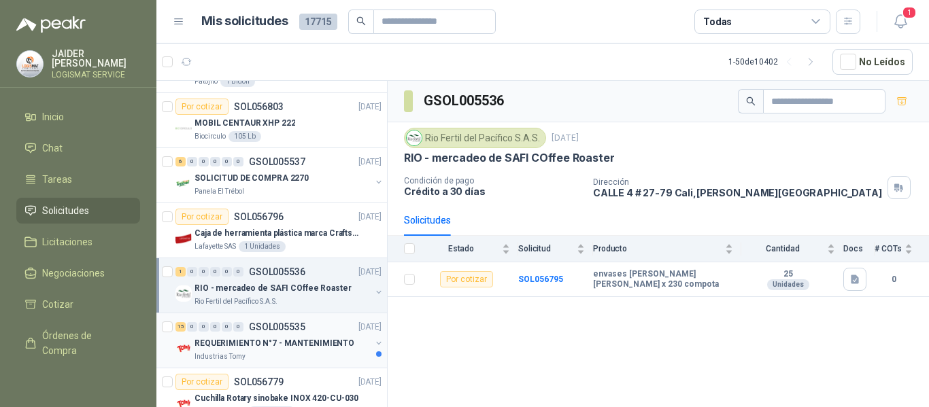
click at [311, 352] on div "Industrias Tomy" at bounding box center [283, 357] width 176 height 11
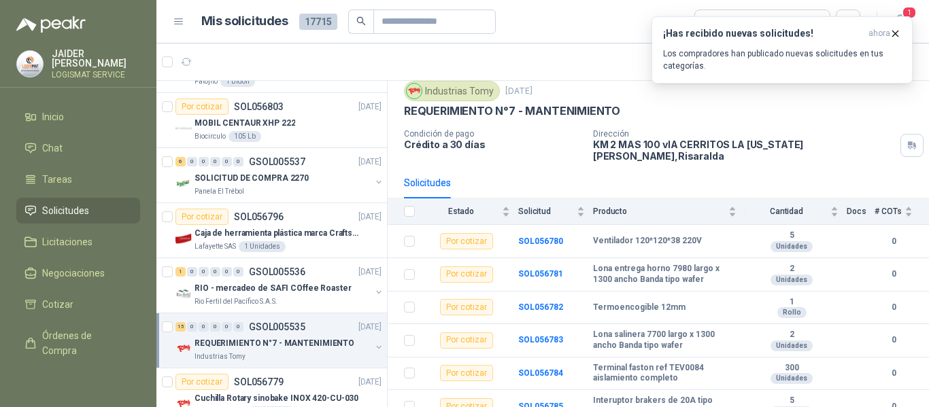
scroll to position [45, 0]
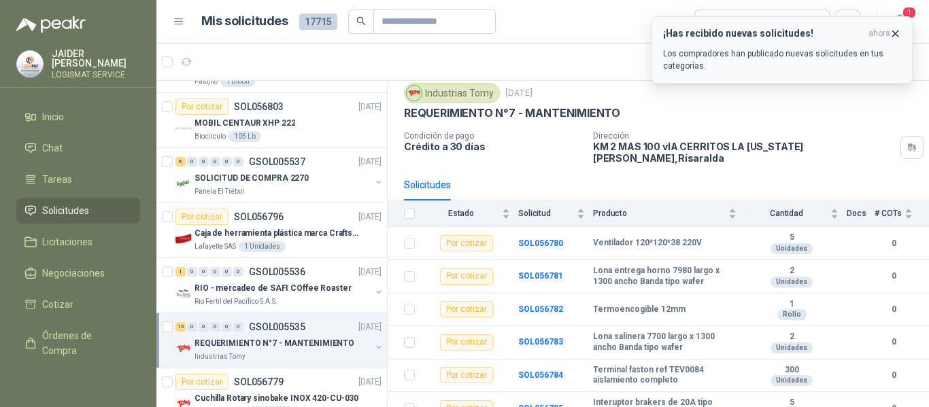
click at [892, 31] on icon "button" at bounding box center [896, 34] width 12 height 12
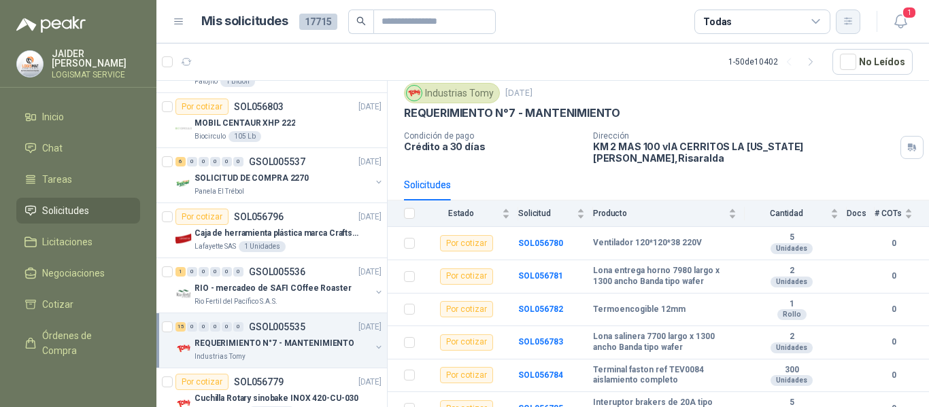
click at [854, 27] on button "button" at bounding box center [848, 22] width 24 height 24
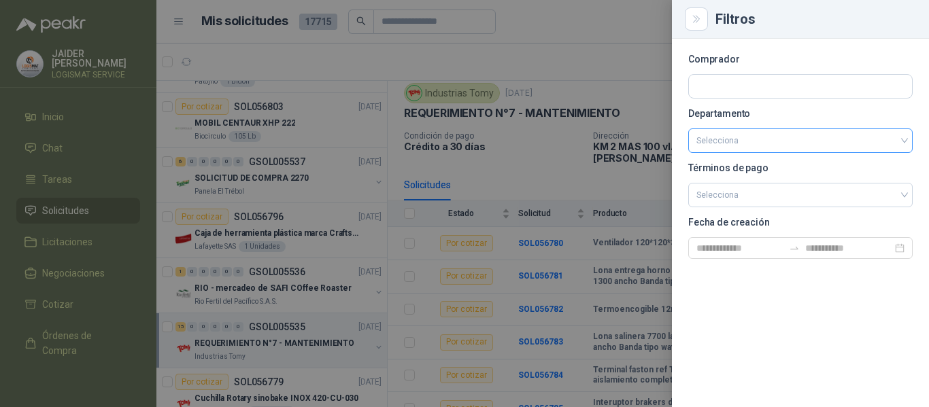
click at [773, 147] on input "search" at bounding box center [801, 140] width 208 height 23
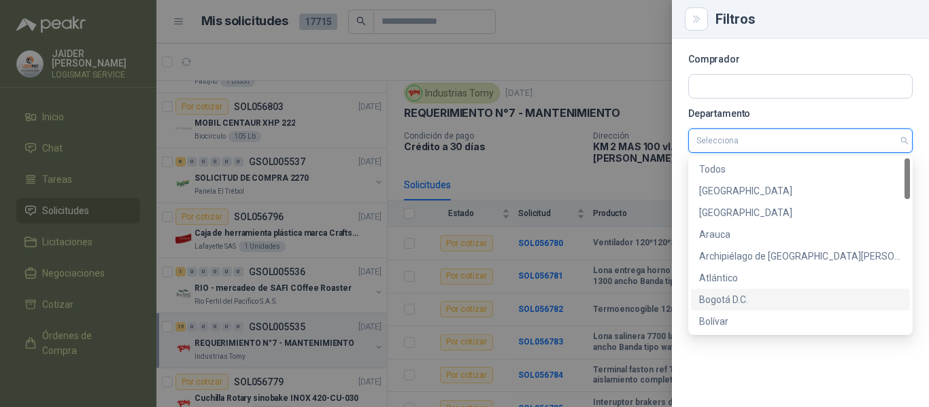
click at [730, 299] on div "Bogotá D.C." at bounding box center [800, 299] width 203 height 15
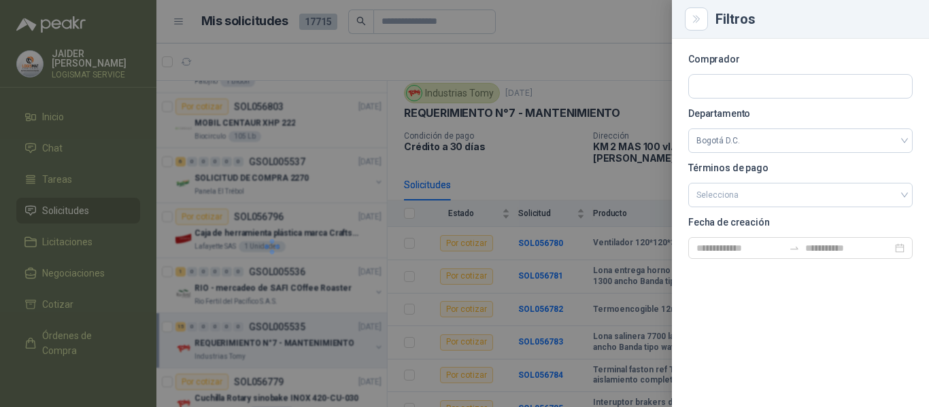
click at [524, 165] on div at bounding box center [464, 203] width 929 height 407
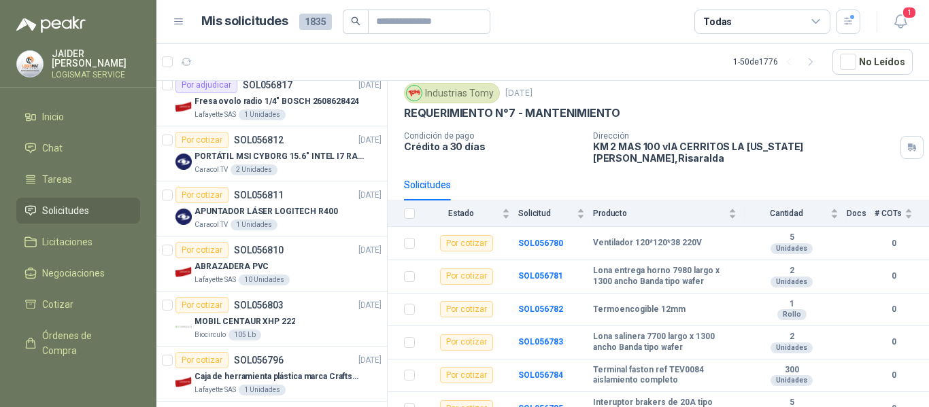
scroll to position [0, 0]
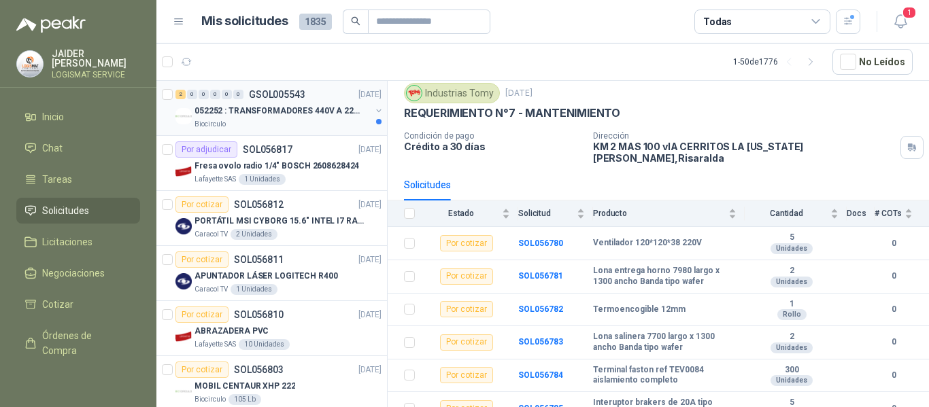
click at [301, 120] on div "Biocirculo" at bounding box center [283, 124] width 176 height 11
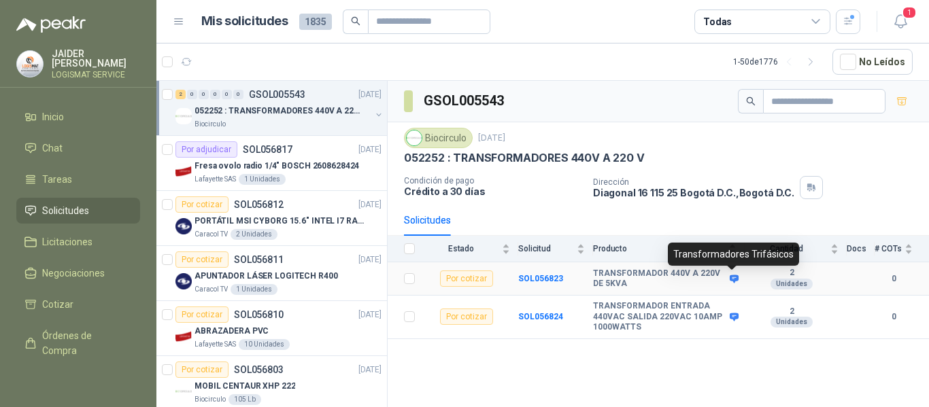
click at [733, 284] on icon at bounding box center [734, 279] width 10 height 10
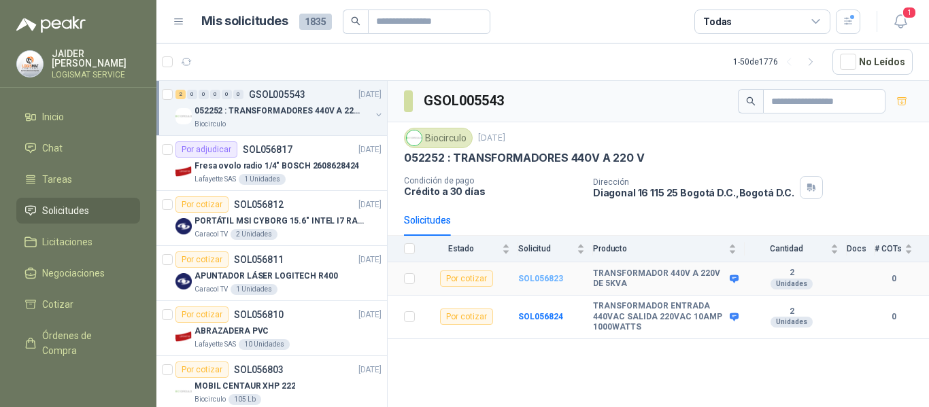
click at [525, 275] on b "SOL056823" at bounding box center [540, 279] width 45 height 10
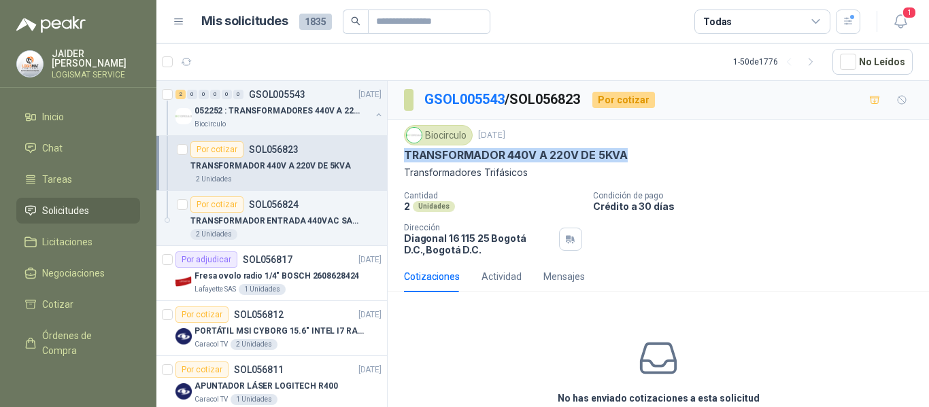
drag, startPoint x: 626, startPoint y: 153, endPoint x: 402, endPoint y: 163, distance: 224.7
click at [402, 163] on div "Biocirculo [DATE] TRANSFORMADOR 440V A 220V DE 5KVA Transformadores Trifásicos …" at bounding box center [658, 190] width 541 height 141
copy p "TRANSFORMADOR 440V A 220V DE 5KVA"
click at [337, 68] on article "1 - 50 de 1776 No Leídos" at bounding box center [542, 62] width 773 height 37
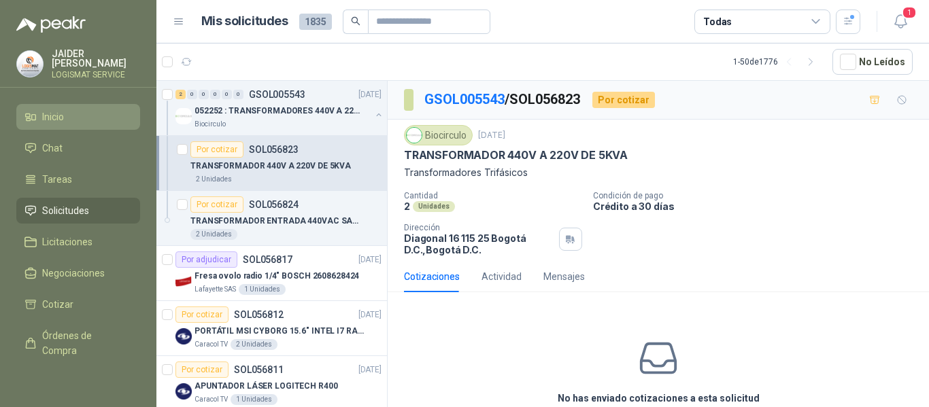
click at [69, 114] on li "Inicio" at bounding box center [77, 117] width 107 height 15
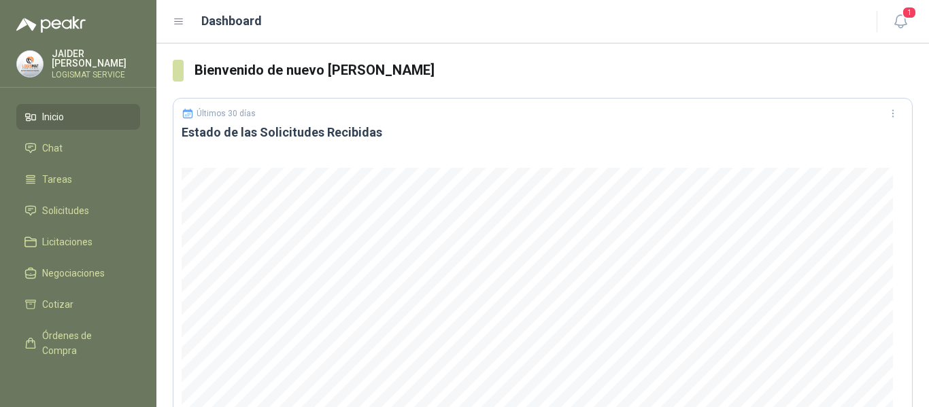
drag, startPoint x: 907, startPoint y: 11, endPoint x: 916, endPoint y: 24, distance: 15.7
click at [916, 24] on header "Dashboard 1" at bounding box center [542, 22] width 773 height 44
click at [895, 20] on icon "button" at bounding box center [900, 21] width 17 height 17
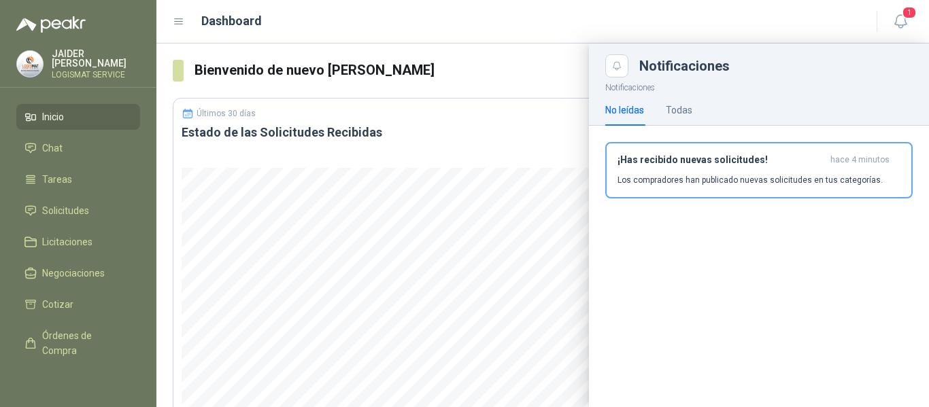
click at [537, 54] on div at bounding box center [542, 226] width 773 height 364
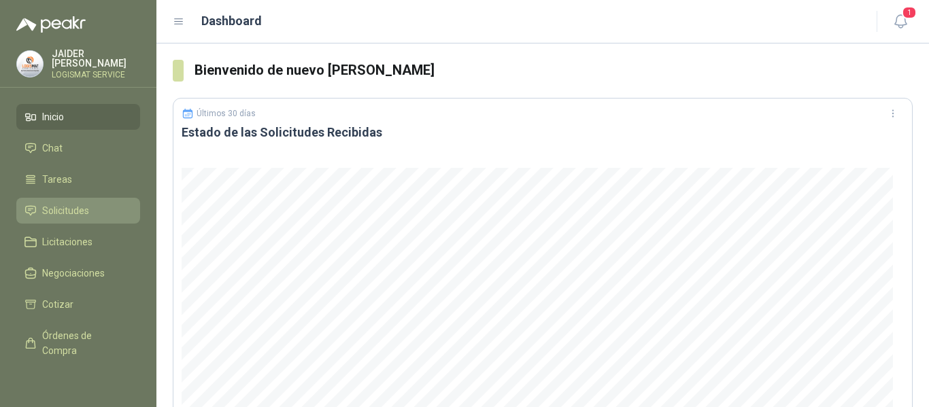
click at [88, 205] on span "Solicitudes" at bounding box center [65, 210] width 47 height 15
